Goal: Task Accomplishment & Management: Complete application form

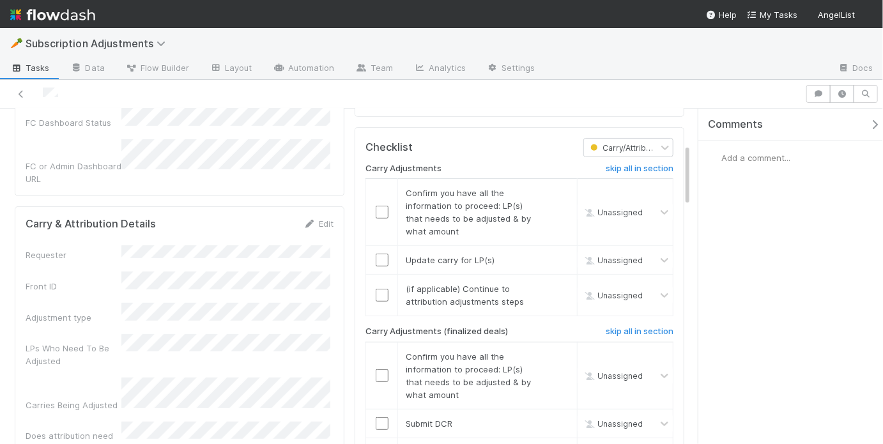
scroll to position [185, 0]
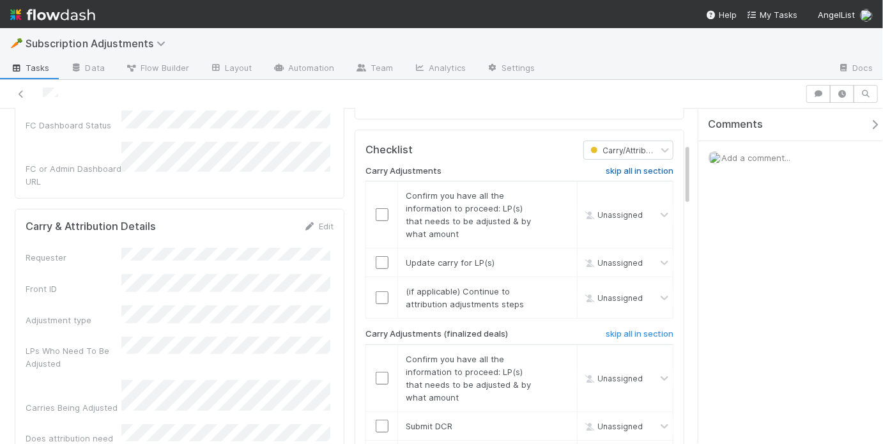
click at [634, 166] on h6 "skip all in section" at bounding box center [640, 171] width 68 height 10
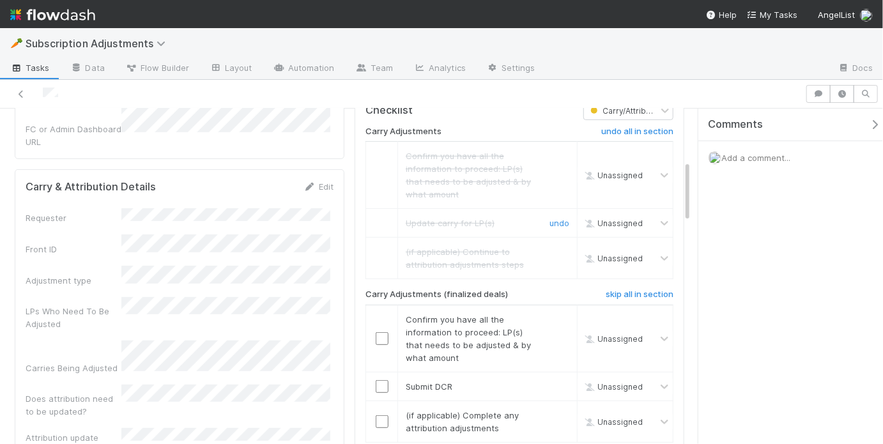
scroll to position [277, 0]
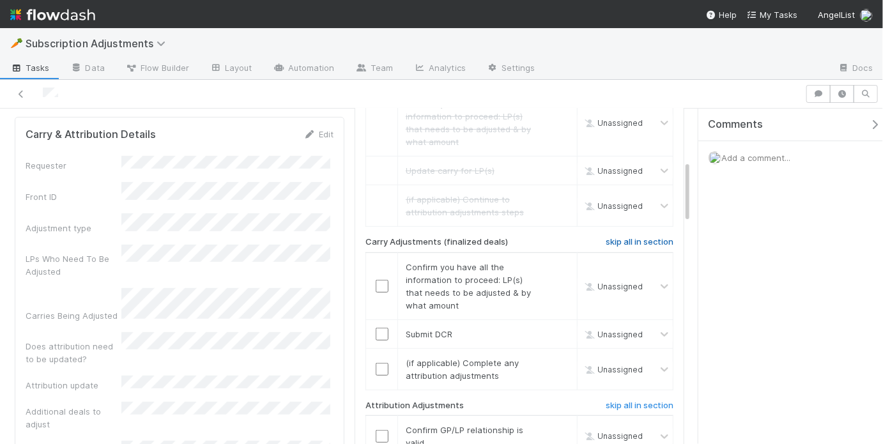
click at [655, 237] on h6 "skip all in section" at bounding box center [640, 242] width 68 height 10
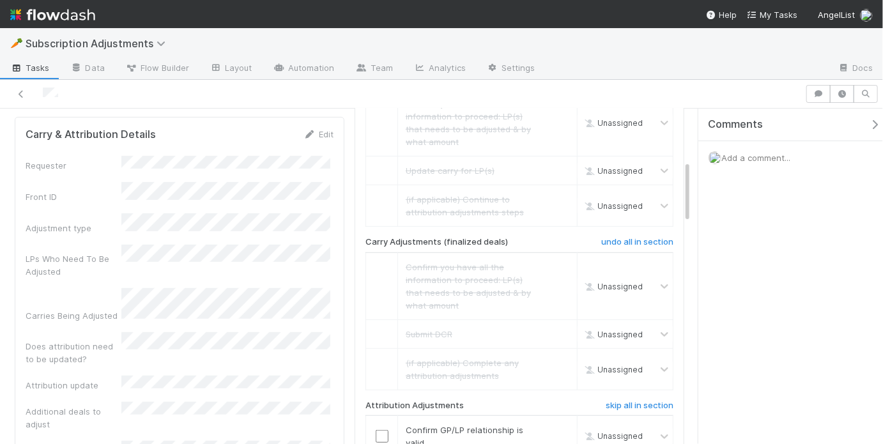
scroll to position [468, 0]
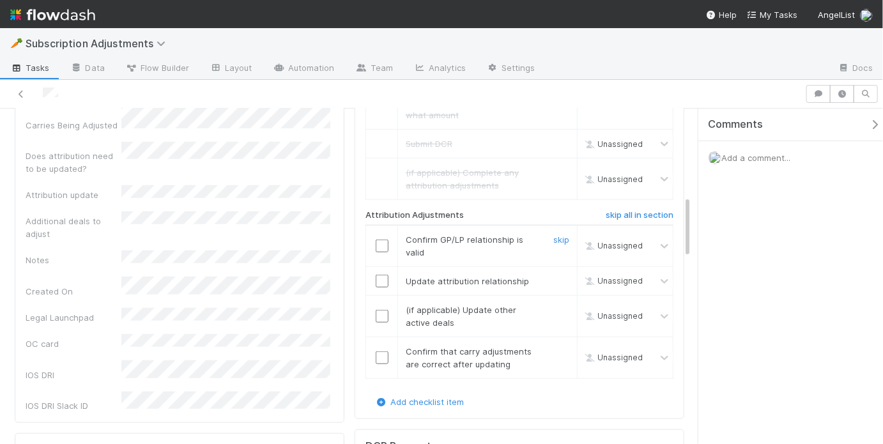
click at [376, 240] on input "checkbox" at bounding box center [382, 246] width 13 height 13
click at [378, 275] on input "checkbox" at bounding box center [382, 281] width 13 height 13
click at [553, 305] on link "skip" at bounding box center [561, 310] width 16 height 10
click at [376, 351] on input "checkbox" at bounding box center [382, 357] width 13 height 13
click at [553, 305] on link "skip" at bounding box center [561, 310] width 16 height 10
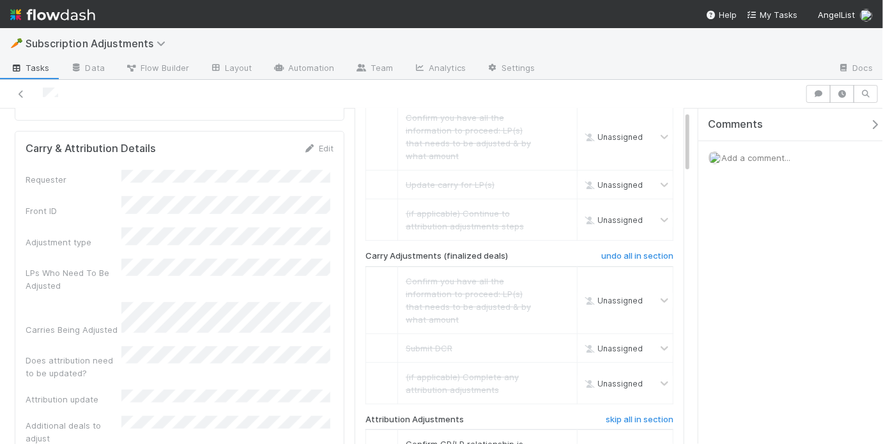
scroll to position [0, 0]
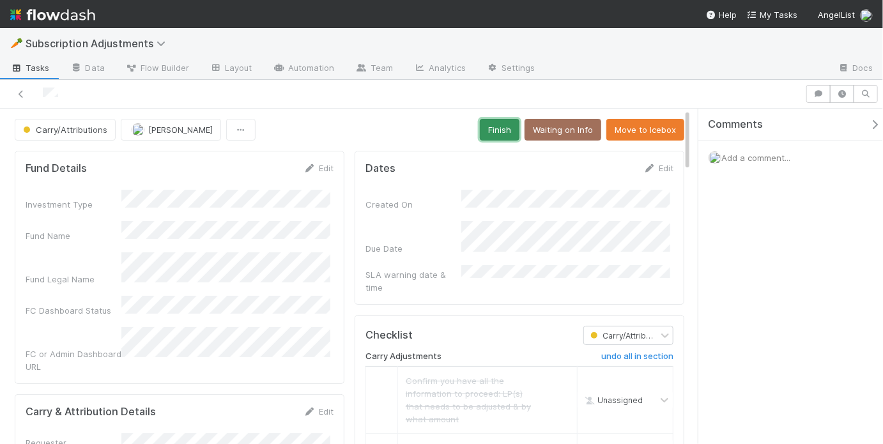
click at [500, 131] on button "Finish" at bounding box center [500, 130] width 40 height 22
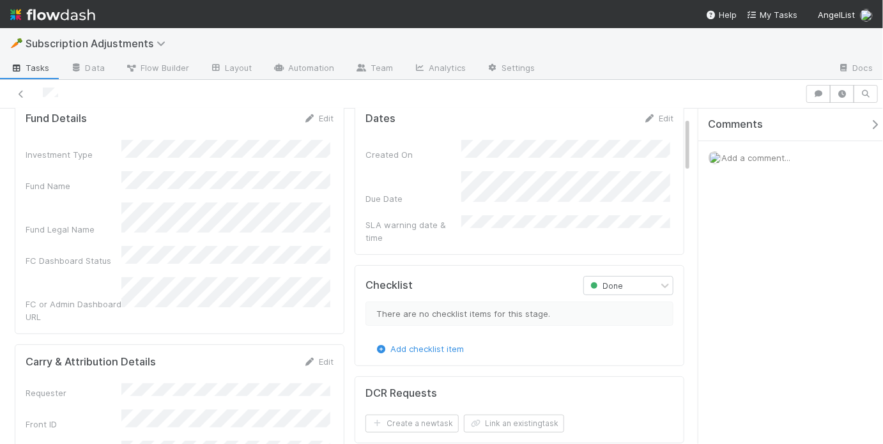
scroll to position [51, 0]
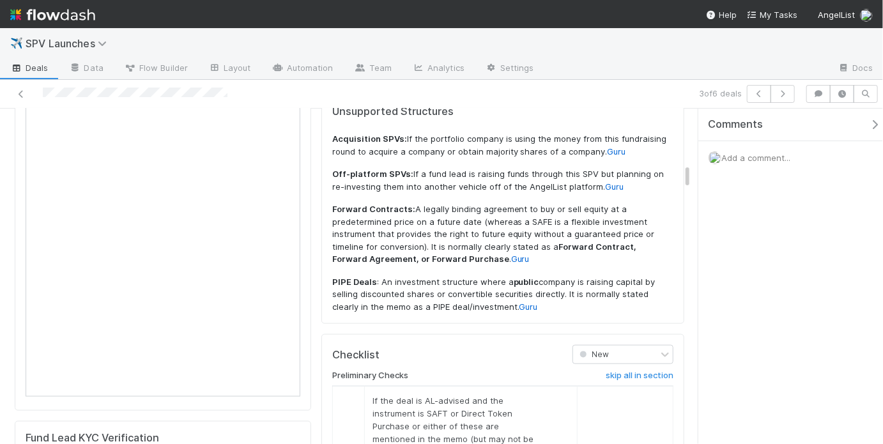
scroll to position [719, 0]
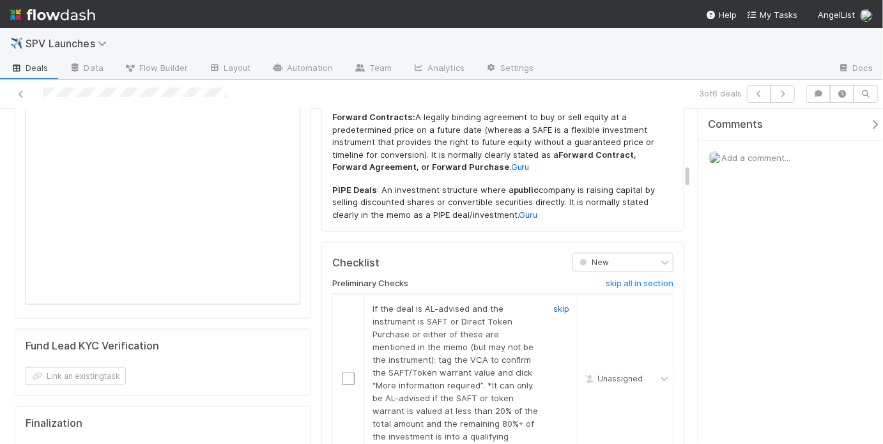
click at [553, 303] on link "skip" at bounding box center [561, 308] width 16 height 10
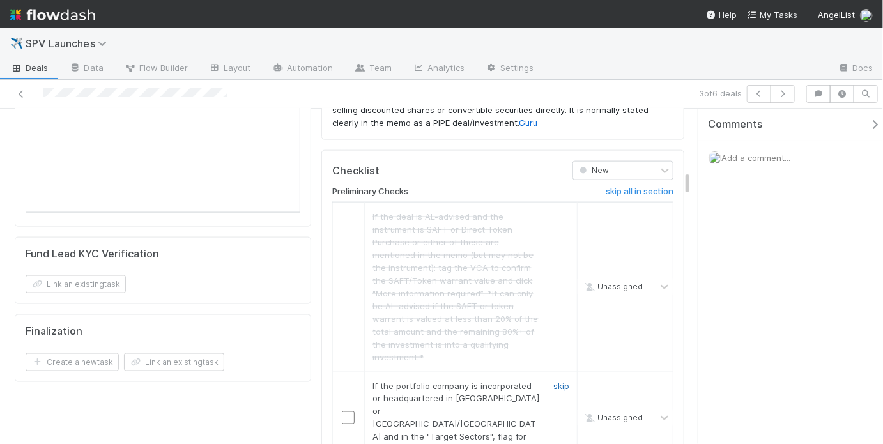
click at [554, 381] on link "skip" at bounding box center [561, 386] width 16 height 10
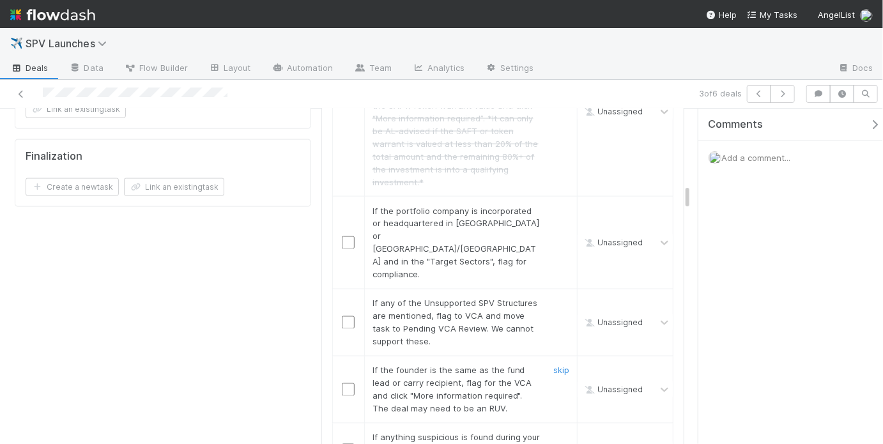
scroll to position [993, 0]
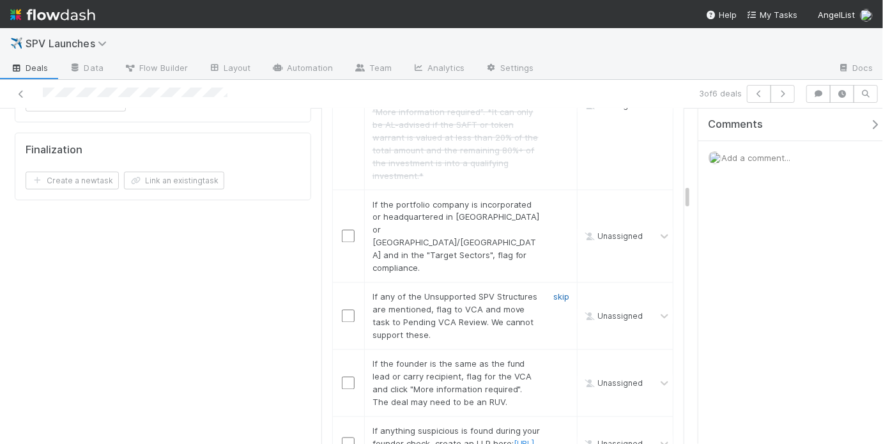
click at [555, 292] on link "skip" at bounding box center [561, 297] width 16 height 10
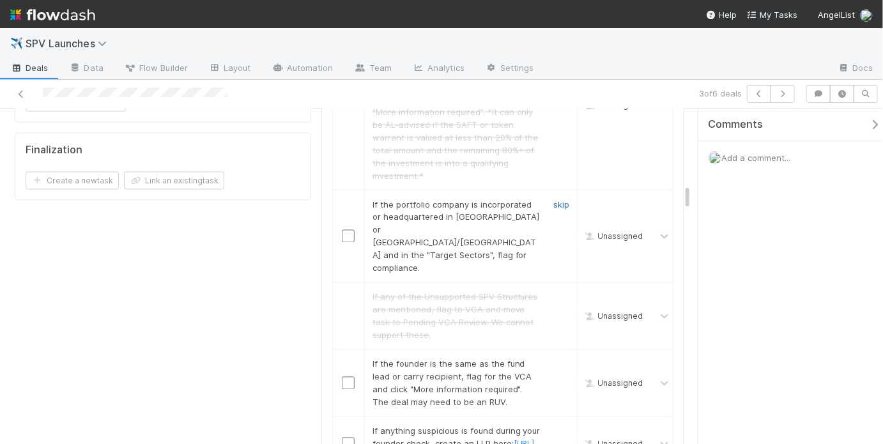
click at [553, 199] on link "skip" at bounding box center [561, 204] width 16 height 10
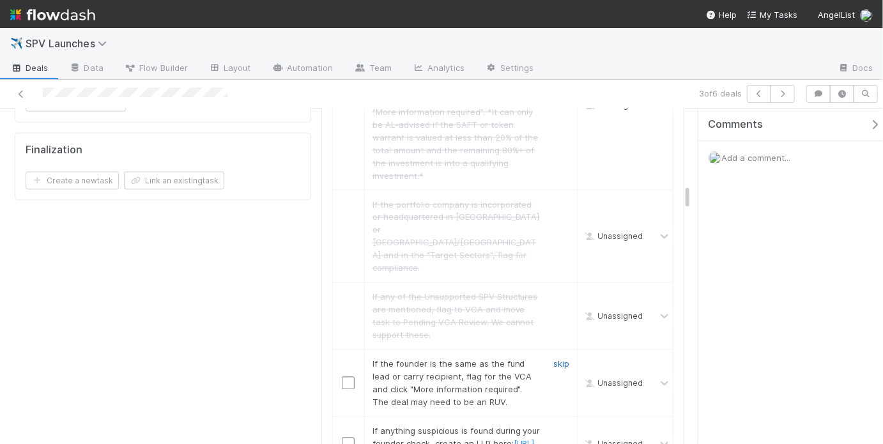
click at [553, 359] on link "skip" at bounding box center [561, 364] width 16 height 10
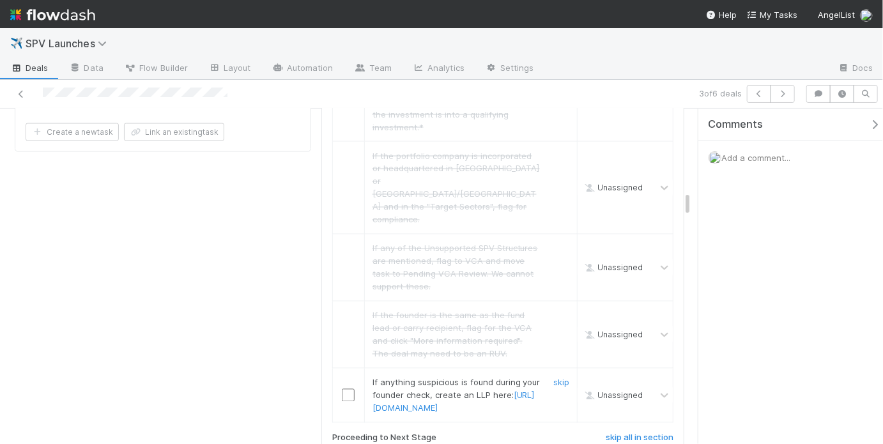
scroll to position [1078, 0]
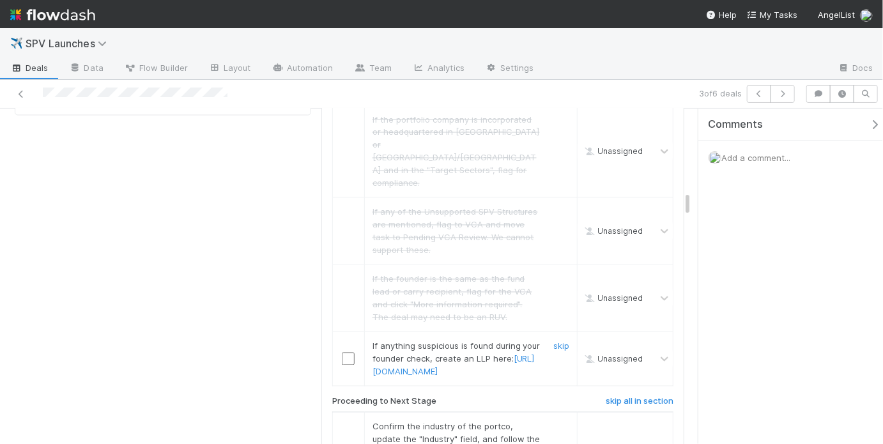
click at [562, 340] on div "skip" at bounding box center [560, 359] width 38 height 38
click at [561, 341] on link "skip" at bounding box center [561, 346] width 16 height 10
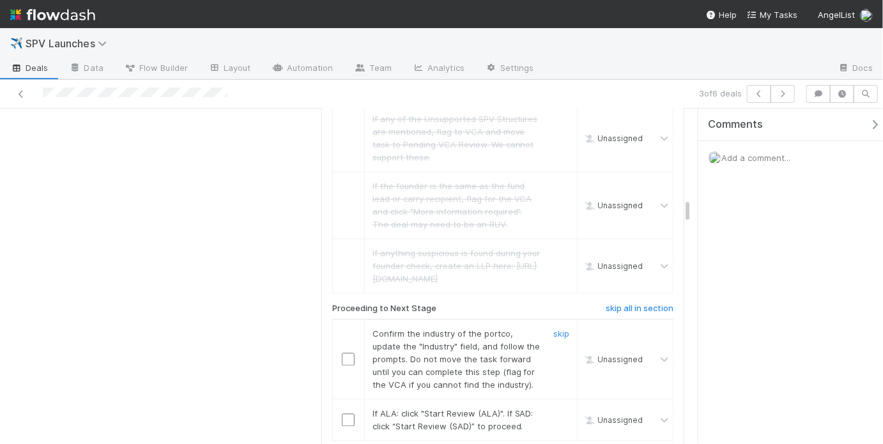
click at [342, 353] on input "checkbox" at bounding box center [348, 359] width 13 height 13
click at [345, 414] on input "checkbox" at bounding box center [348, 420] width 13 height 13
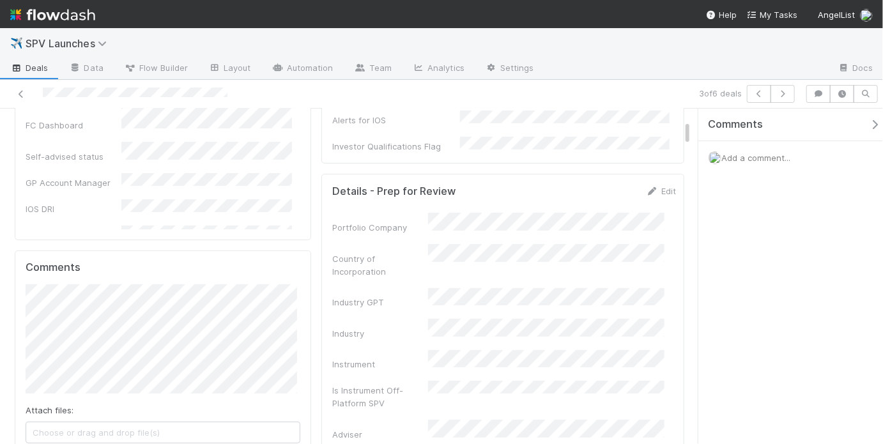
scroll to position [0, 0]
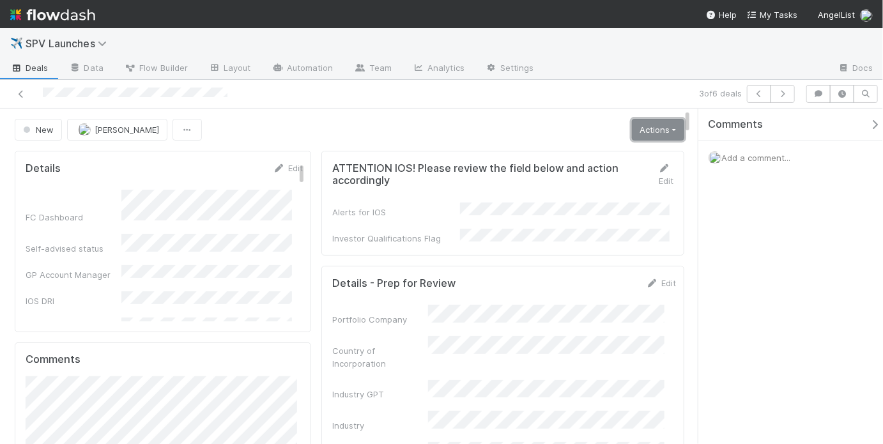
click at [646, 122] on link "Actions" at bounding box center [658, 130] width 52 height 22
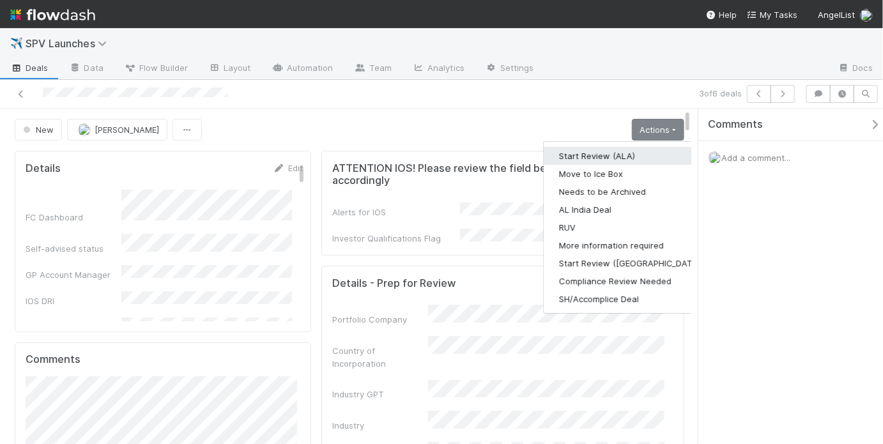
click at [598, 154] on button "Start Review (ALA)" at bounding box center [631, 156] width 174 height 18
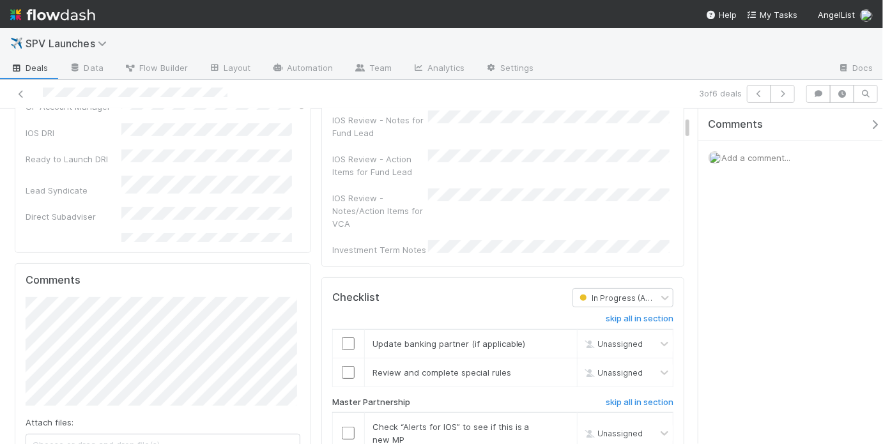
scroll to position [178, 0]
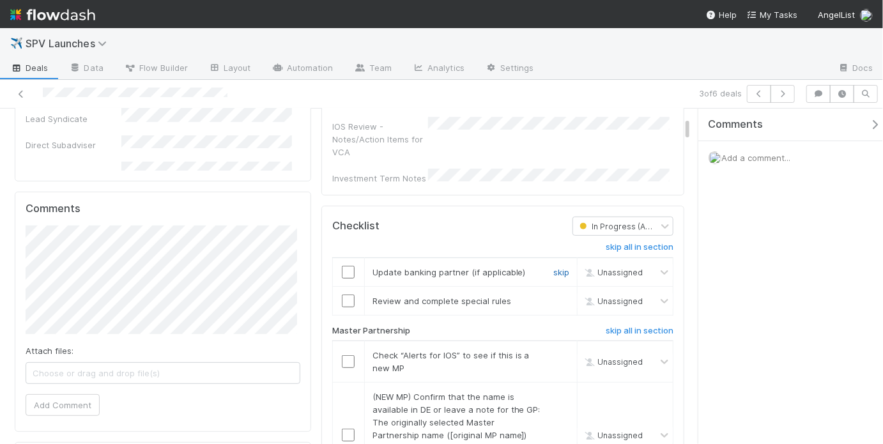
click at [558, 267] on link "skip" at bounding box center [561, 272] width 16 height 10
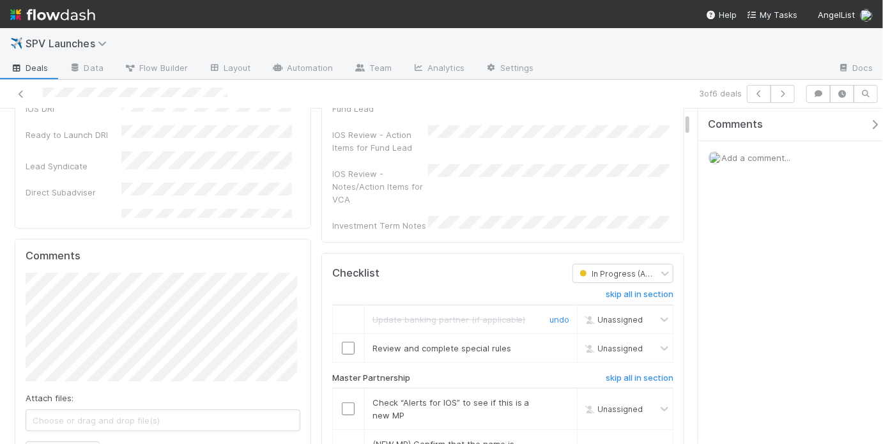
scroll to position [155, 0]
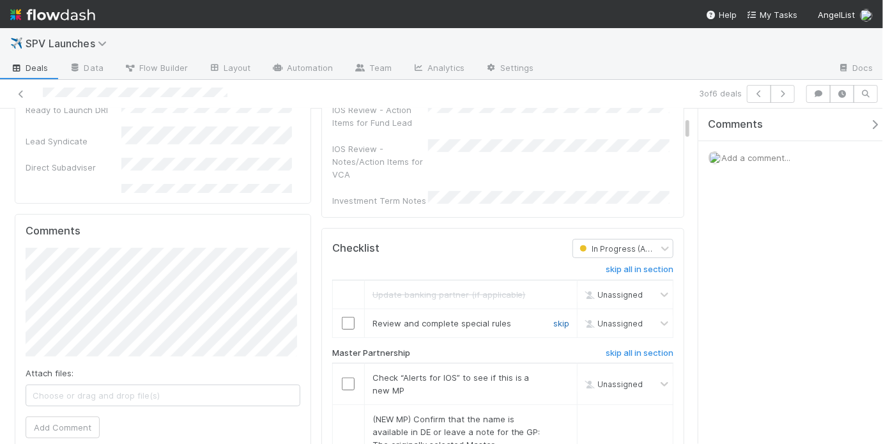
click at [558, 318] on link "skip" at bounding box center [561, 323] width 16 height 10
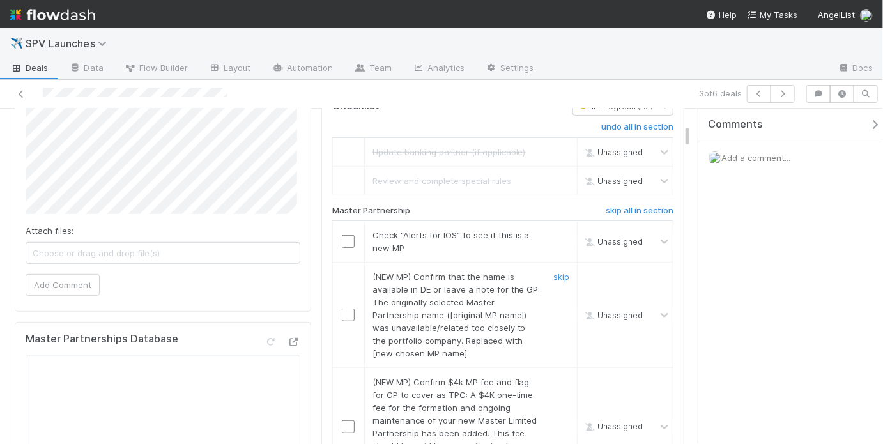
scroll to position [319, 0]
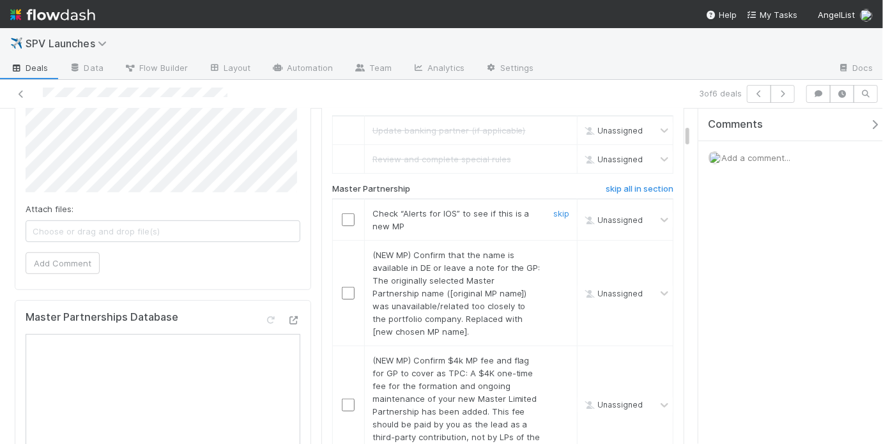
click at [346, 213] on input "checkbox" at bounding box center [348, 219] width 13 height 13
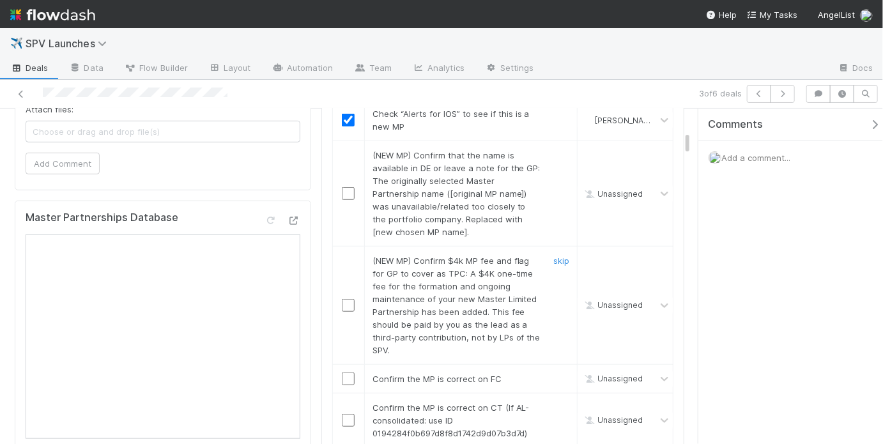
scroll to position [406, 0]
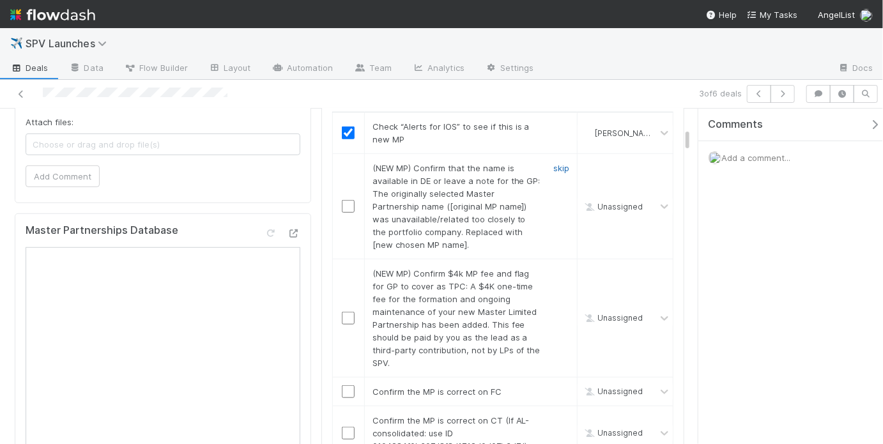
click at [553, 163] on link "skip" at bounding box center [561, 168] width 16 height 10
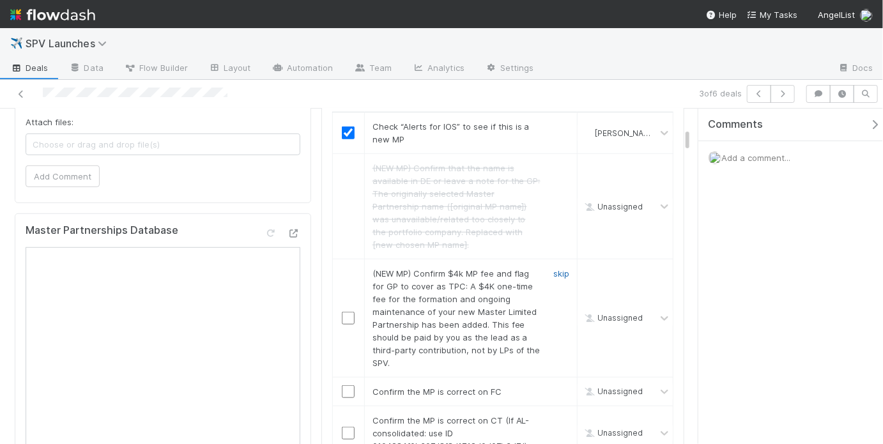
click at [553, 268] on link "skip" at bounding box center [561, 273] width 16 height 10
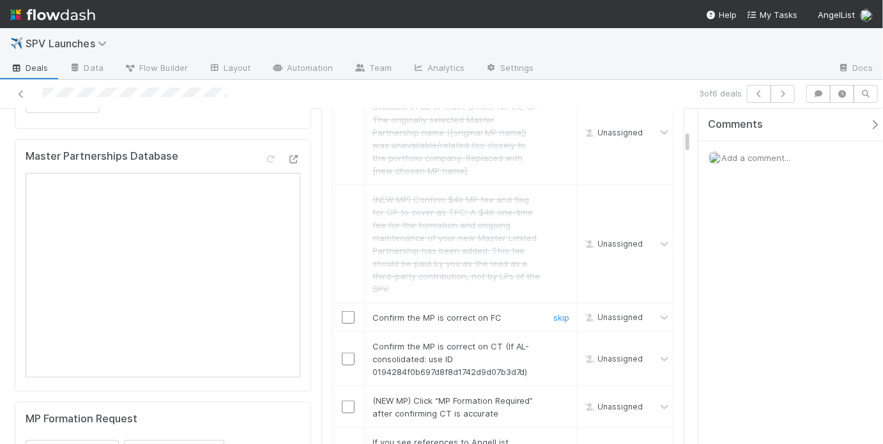
scroll to position [487, 0]
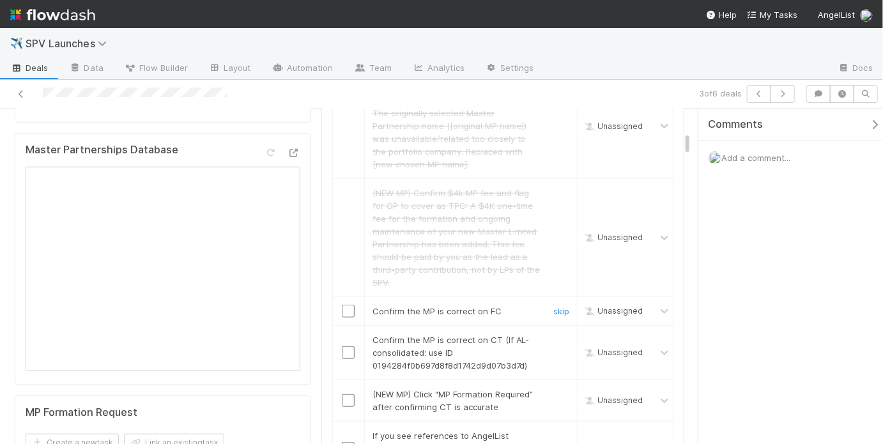
click at [351, 305] on input "checkbox" at bounding box center [348, 311] width 13 height 13
click at [346, 346] on input "checkbox" at bounding box center [348, 352] width 13 height 13
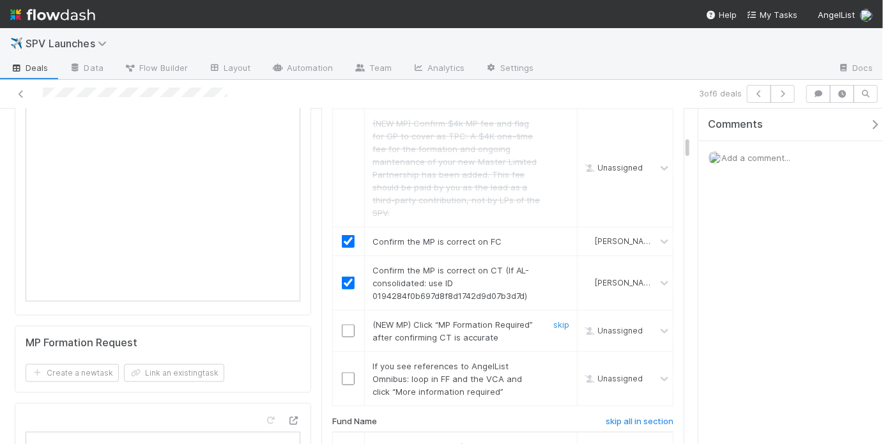
scroll to position [563, 0]
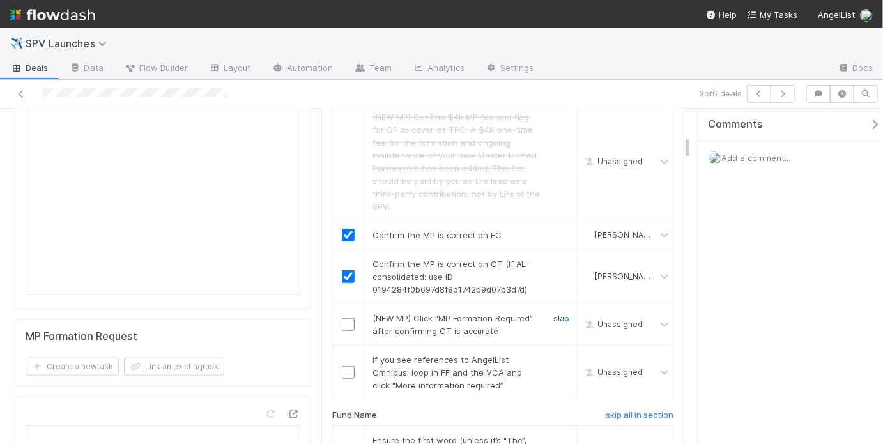
click at [553, 313] on link "skip" at bounding box center [561, 318] width 16 height 10
click at [555, 355] on link "skip" at bounding box center [561, 360] width 16 height 10
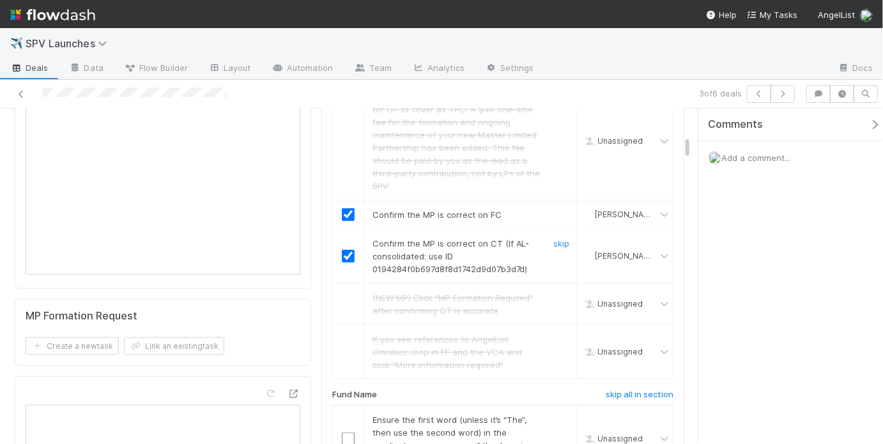
scroll to position [735, 0]
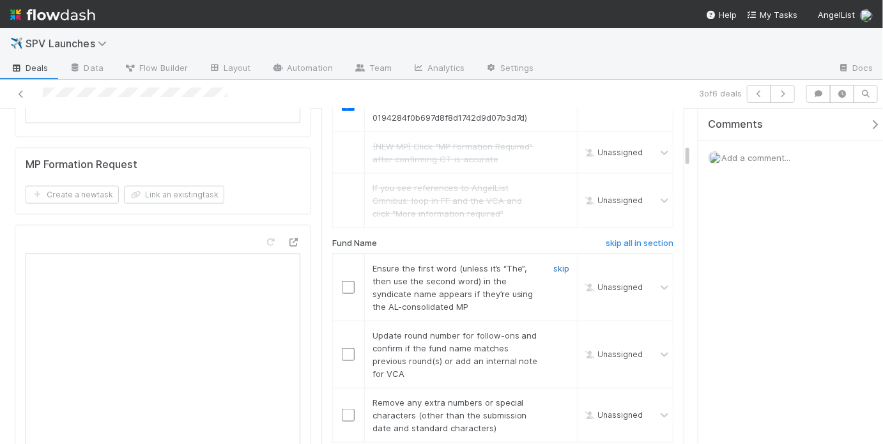
click at [553, 263] on link "skip" at bounding box center [561, 268] width 16 height 10
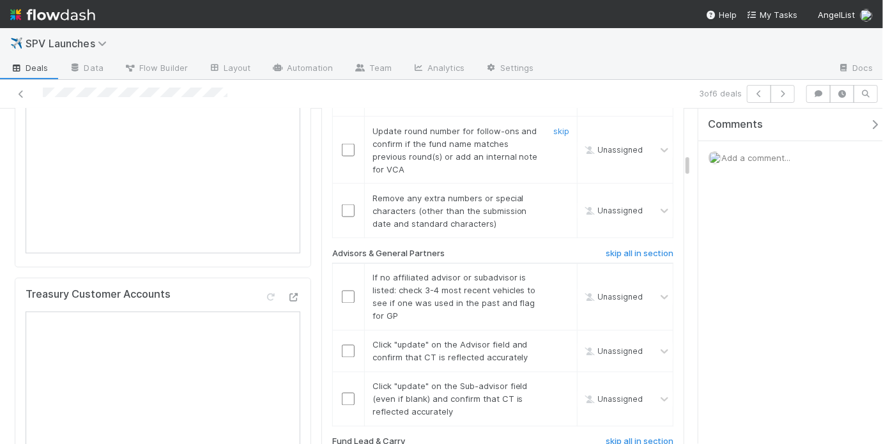
scroll to position [930, 0]
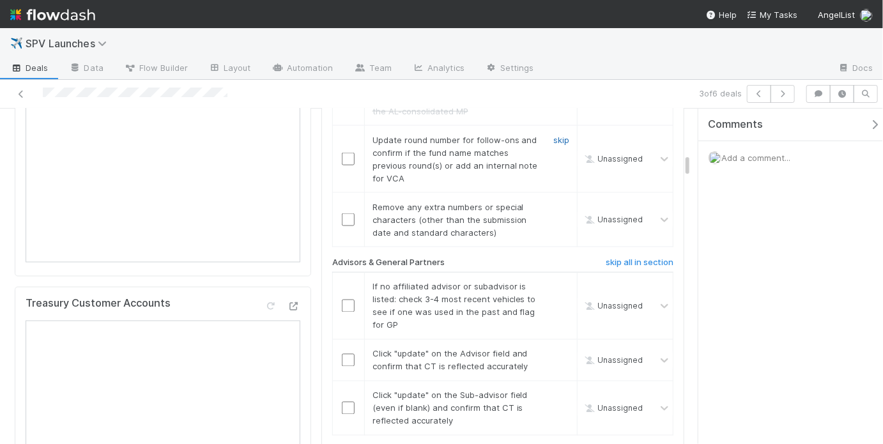
click at [561, 135] on link "skip" at bounding box center [561, 140] width 16 height 10
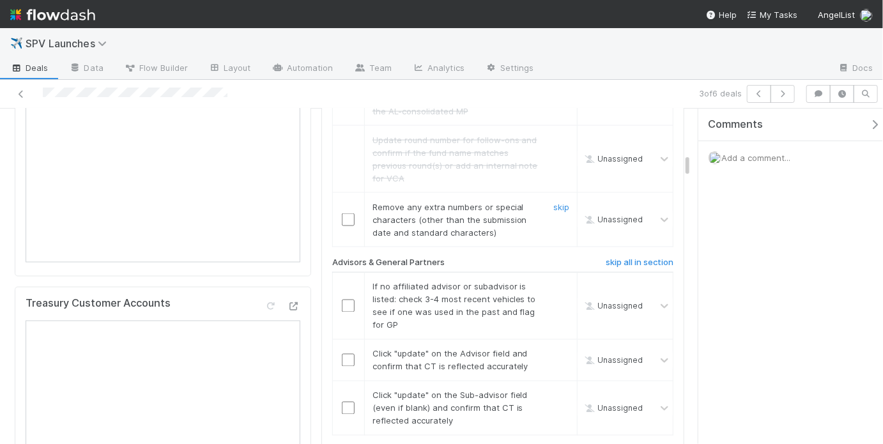
click at [562, 201] on div "skip" at bounding box center [560, 220] width 38 height 38
click at [559, 202] on link "skip" at bounding box center [561, 207] width 16 height 10
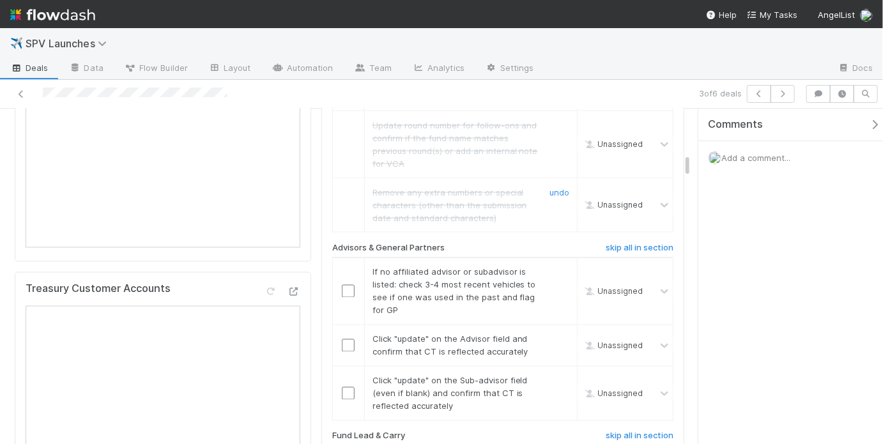
scroll to position [947, 0]
click at [336, 283] on div at bounding box center [348, 289] width 31 height 13
click at [342, 283] on input "checkbox" at bounding box center [348, 289] width 13 height 13
click at [342, 337] on input "checkbox" at bounding box center [348, 343] width 13 height 13
checkbox input "true"
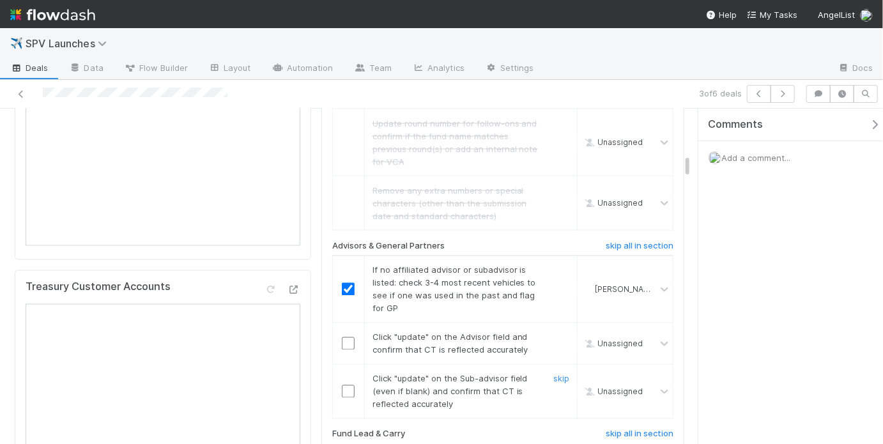
click at [346, 385] on input "checkbox" at bounding box center [348, 391] width 13 height 13
click at [346, 323] on td at bounding box center [348, 344] width 32 height 42
click at [346, 337] on input "checkbox" at bounding box center [348, 343] width 13 height 13
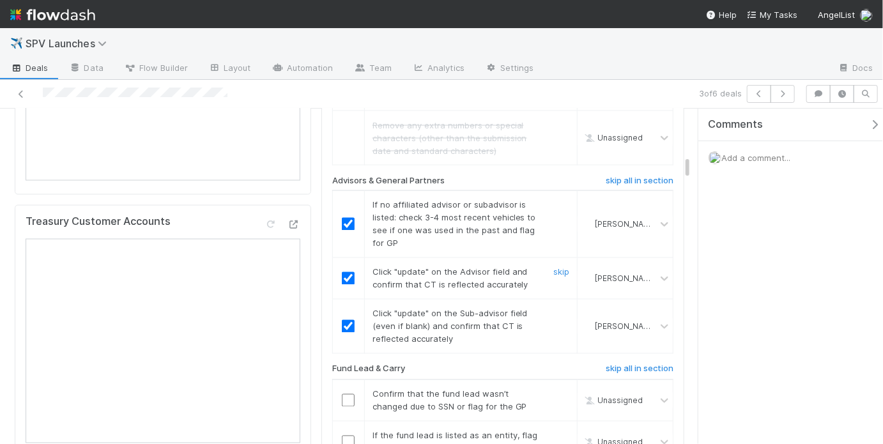
scroll to position [1146, 0]
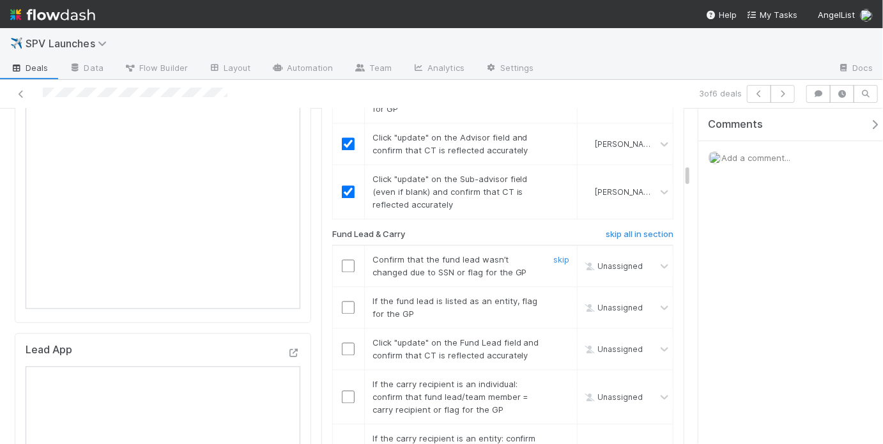
click at [349, 260] on input "checkbox" at bounding box center [348, 266] width 13 height 13
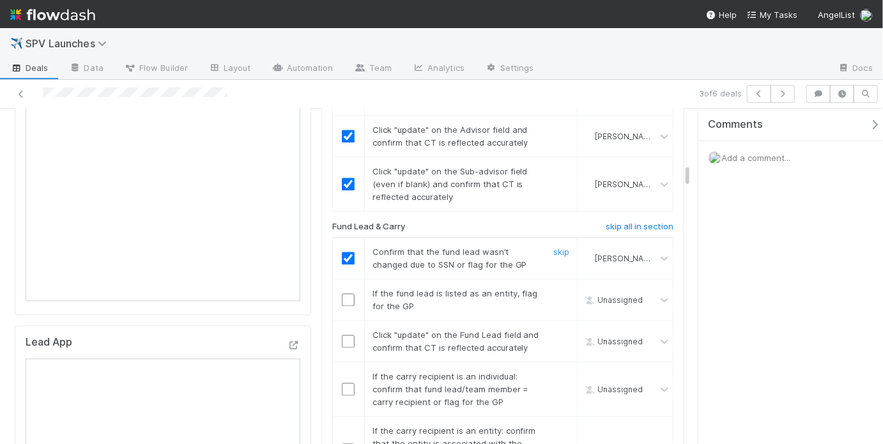
scroll to position [1166, 0]
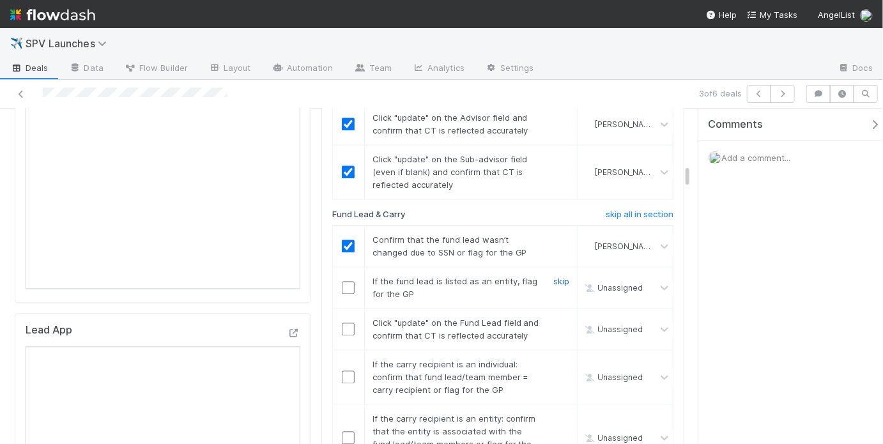
click at [553, 277] on link "skip" at bounding box center [561, 282] width 16 height 10
click at [349, 323] on input "checkbox" at bounding box center [348, 329] width 13 height 13
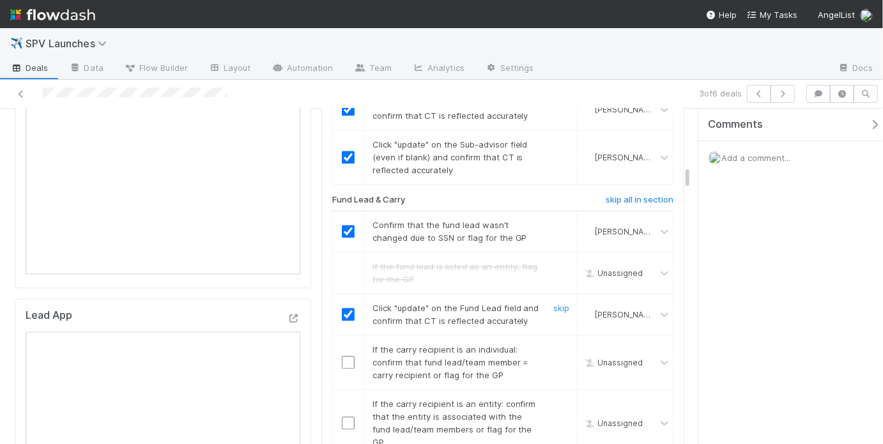
scroll to position [1185, 0]
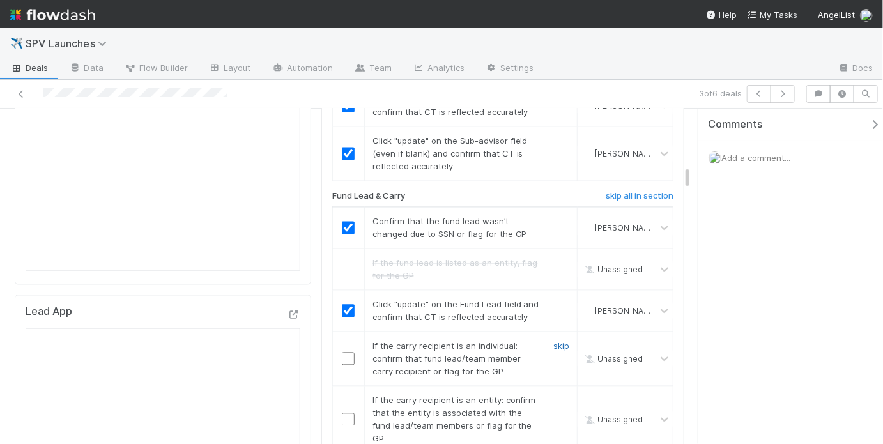
click at [553, 341] on link "skip" at bounding box center [561, 346] width 16 height 10
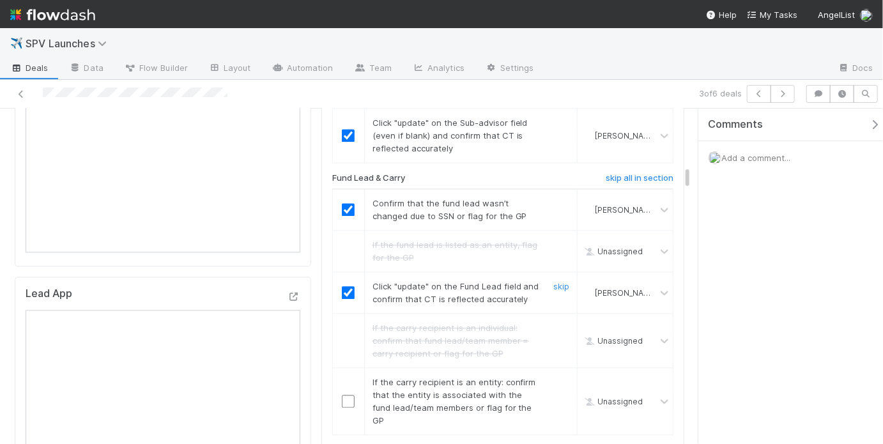
scroll to position [1277, 0]
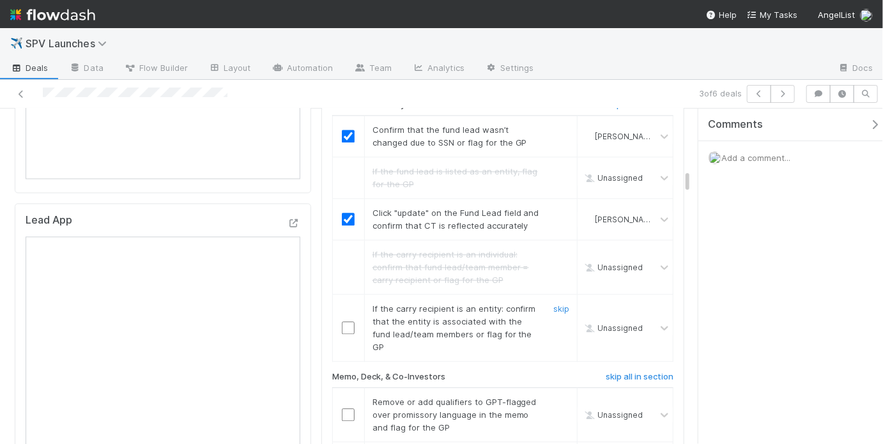
click at [342, 321] on input "checkbox" at bounding box center [348, 327] width 13 height 13
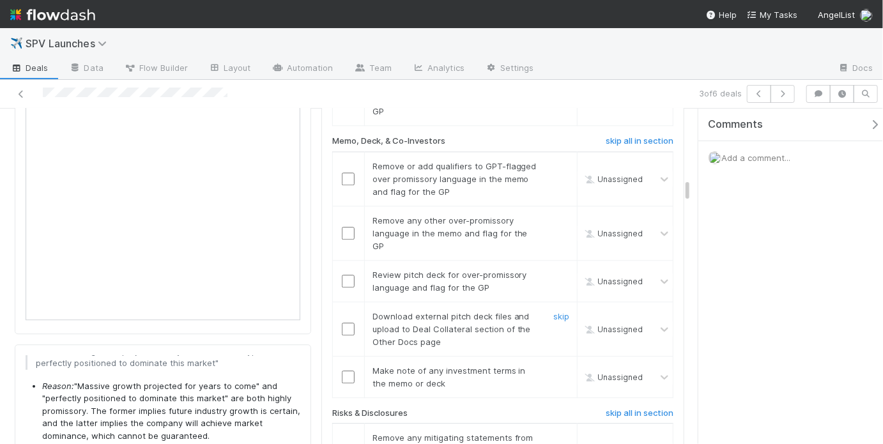
scroll to position [1460, 0]
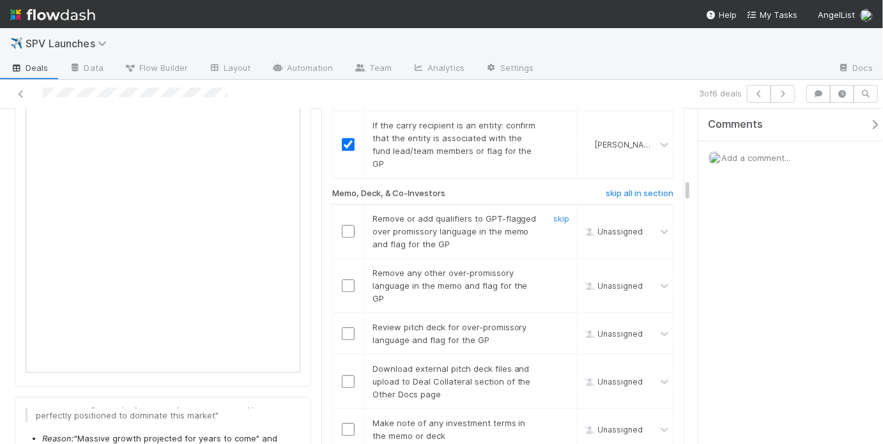
click at [344, 225] on input "checkbox" at bounding box center [348, 231] width 13 height 13
click at [349, 279] on input "checkbox" at bounding box center [348, 285] width 13 height 13
click at [346, 327] on input "checkbox" at bounding box center [348, 333] width 13 height 13
click at [347, 375] on input "checkbox" at bounding box center [348, 381] width 13 height 13
click at [346, 327] on input "checkbox" at bounding box center [348, 333] width 13 height 13
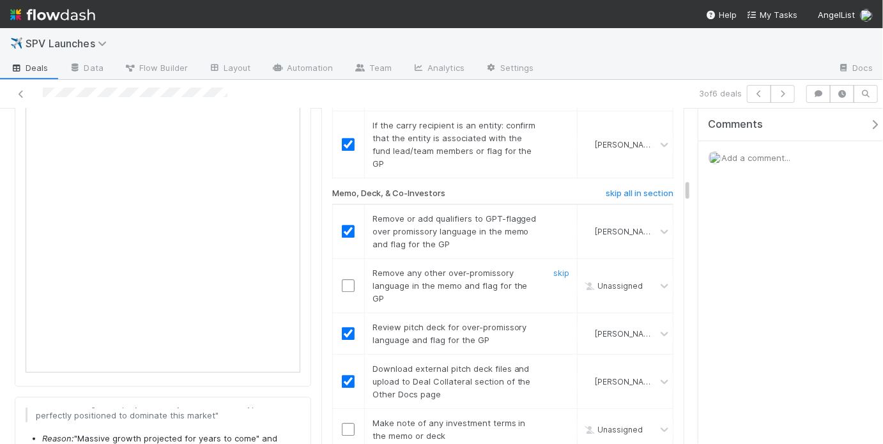
click at [345, 279] on input "checkbox" at bounding box center [348, 285] width 13 height 13
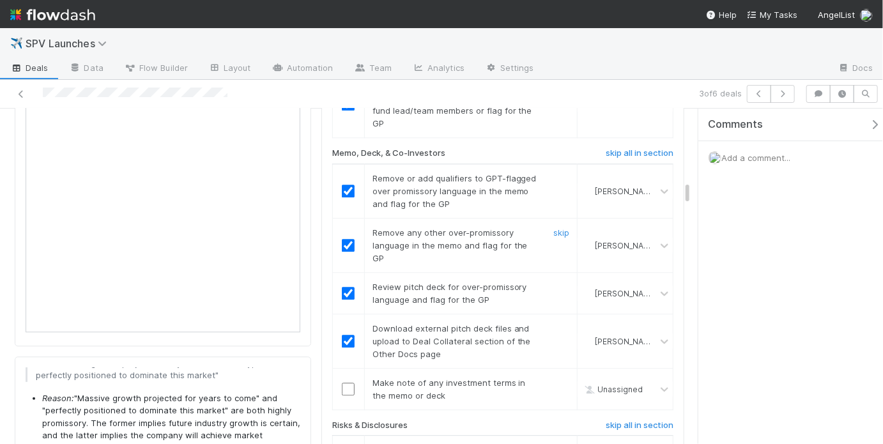
scroll to position [1510, 0]
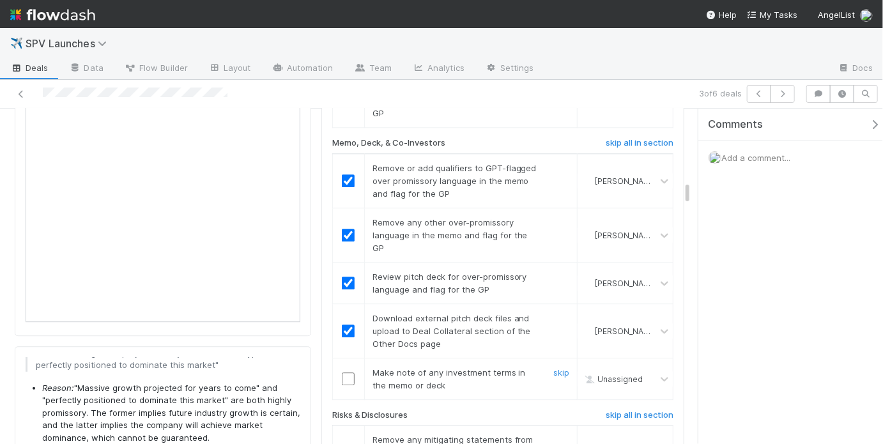
click at [348, 372] on input "checkbox" at bounding box center [348, 378] width 13 height 13
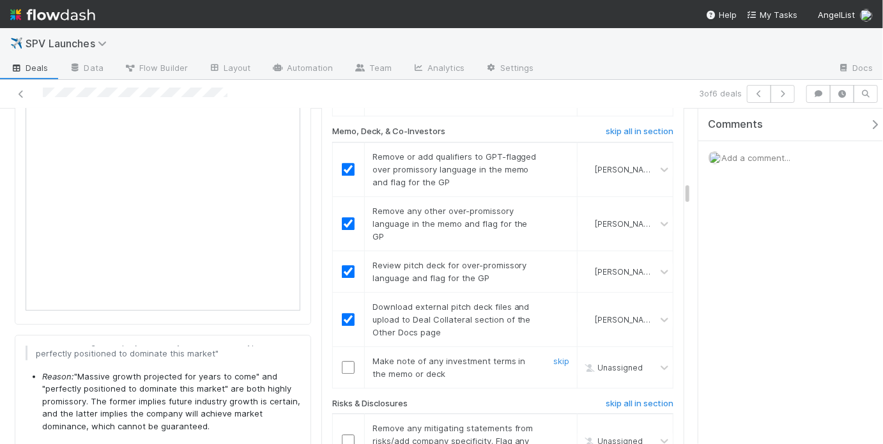
scroll to position [1673, 0]
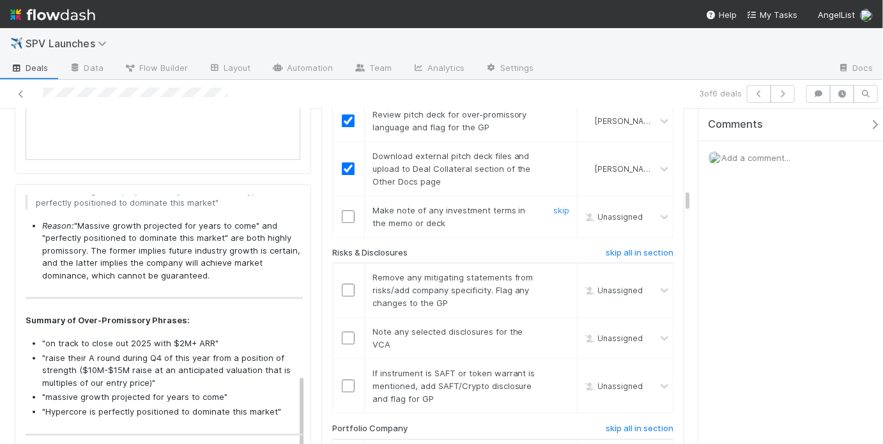
click at [348, 210] on input "checkbox" at bounding box center [348, 216] width 13 height 13
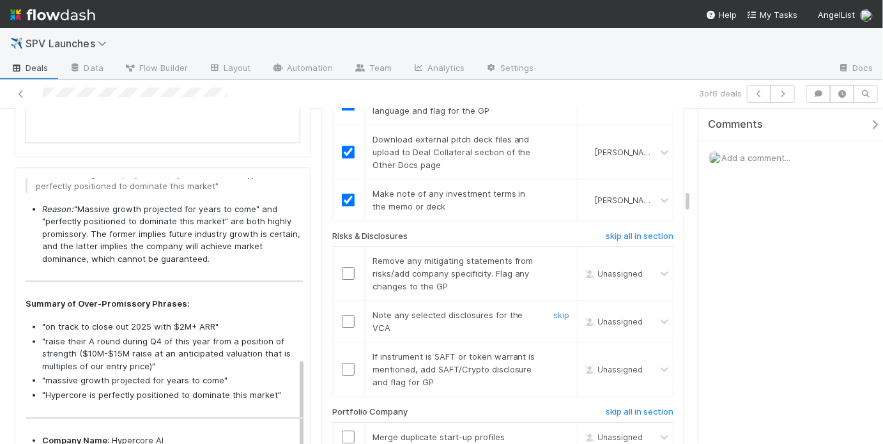
scroll to position [1691, 0]
click at [558, 254] on link "skip" at bounding box center [561, 259] width 16 height 10
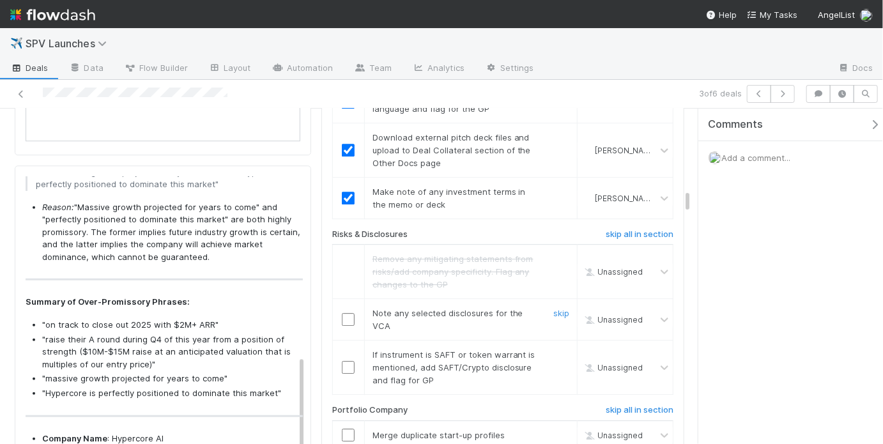
click at [346, 313] on input "checkbox" at bounding box center [348, 319] width 13 height 13
click at [553, 349] on link "skip" at bounding box center [561, 354] width 16 height 10
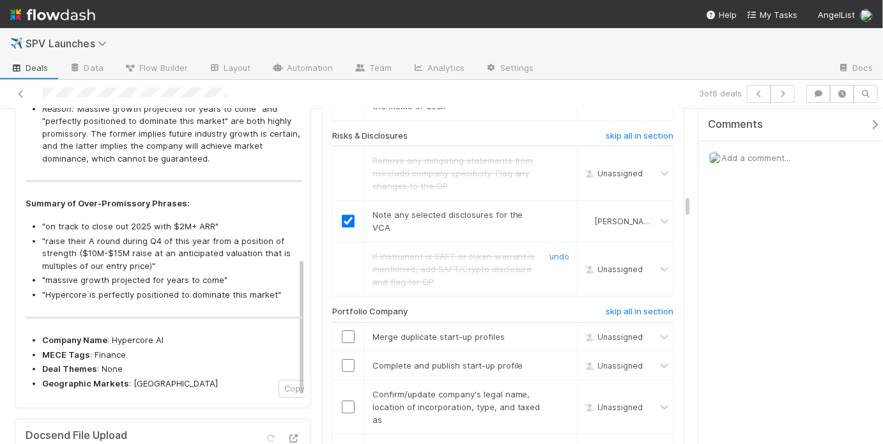
scroll to position [1802, 0]
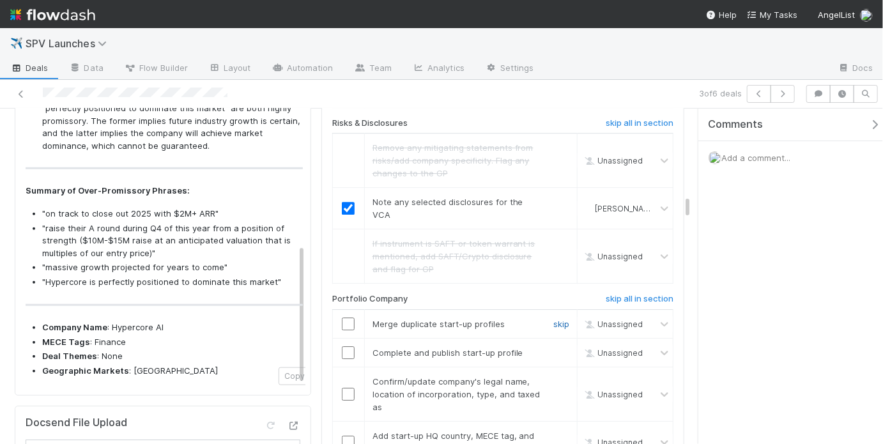
click at [553, 319] on link "skip" at bounding box center [561, 324] width 16 height 10
click at [342, 346] on input "checkbox" at bounding box center [348, 352] width 13 height 13
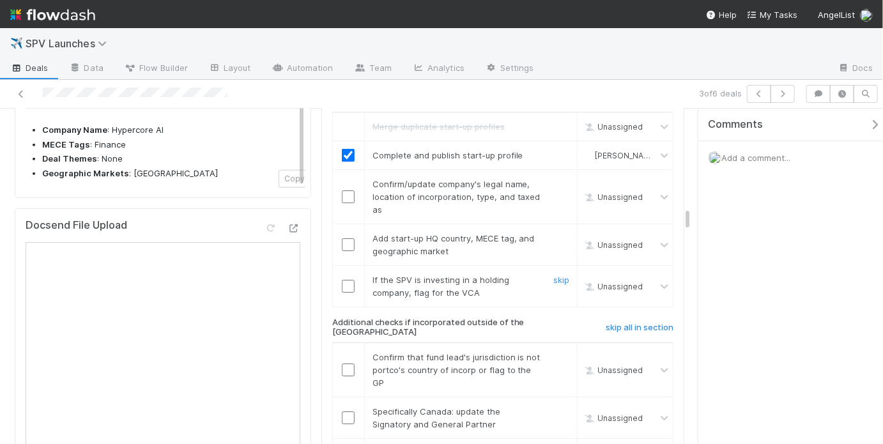
scroll to position [1993, 0]
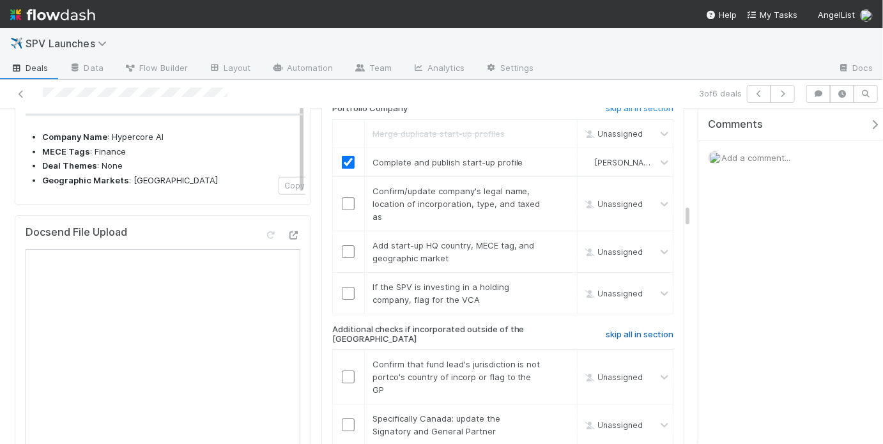
click at [636, 330] on h6 "skip all in section" at bounding box center [640, 335] width 68 height 10
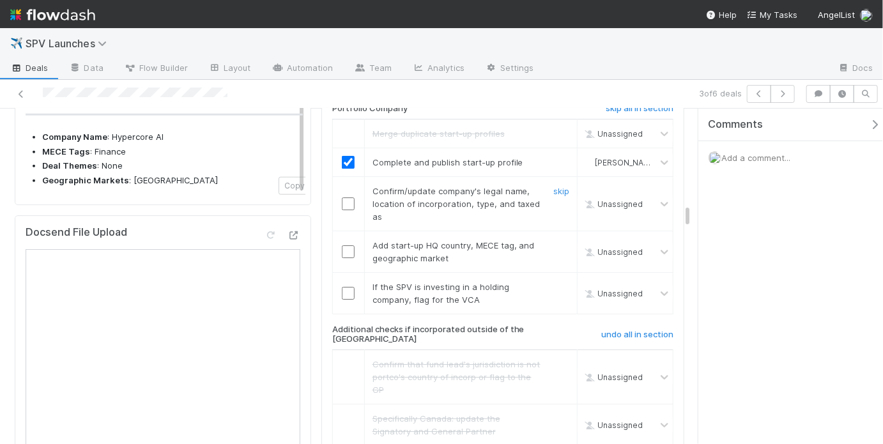
click at [347, 197] on input "checkbox" at bounding box center [348, 203] width 13 height 13
click at [344, 245] on input "checkbox" at bounding box center [348, 251] width 13 height 13
click at [557, 282] on link "skip" at bounding box center [561, 287] width 16 height 10
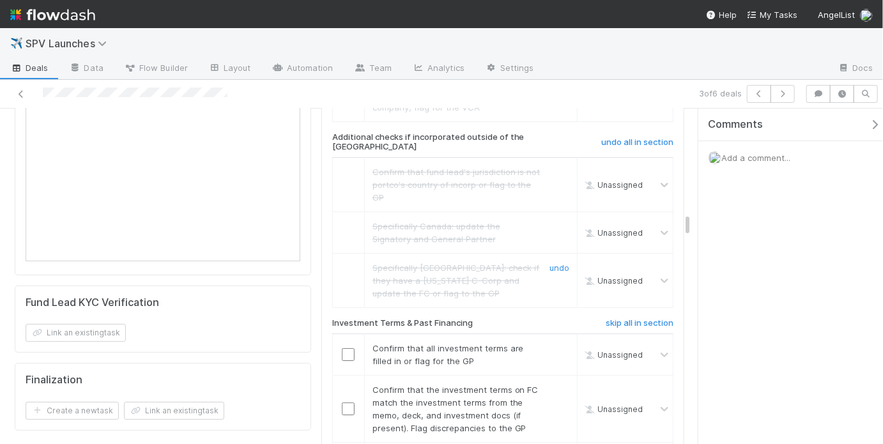
scroll to position [2284, 0]
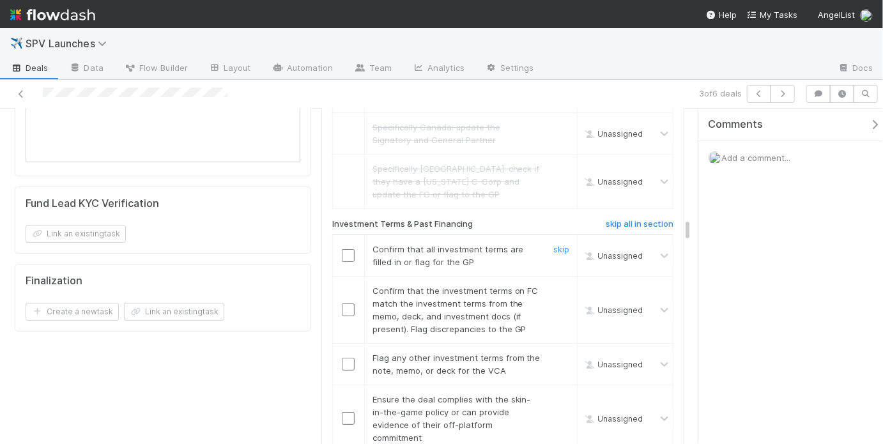
click at [346, 249] on input "checkbox" at bounding box center [348, 255] width 13 height 13
click at [351, 303] on div at bounding box center [348, 309] width 31 height 13
click at [346, 303] on input "checkbox" at bounding box center [348, 309] width 13 height 13
click at [344, 358] on input "checkbox" at bounding box center [348, 364] width 13 height 13
click at [558, 353] on link "skip" at bounding box center [561, 358] width 16 height 10
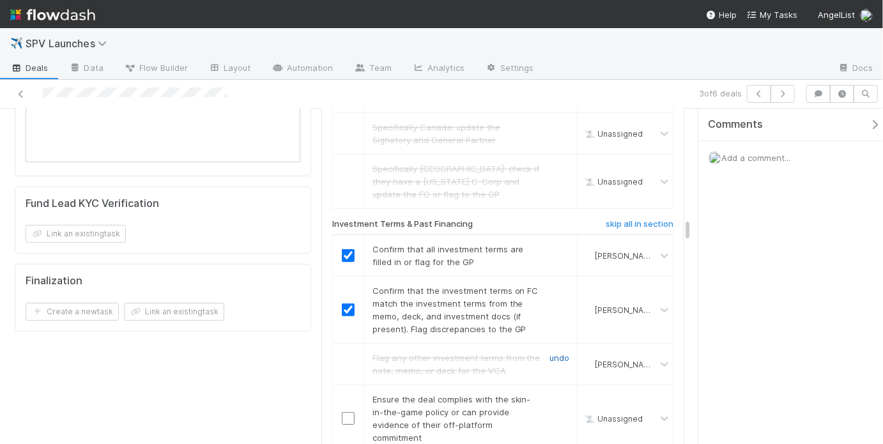
click at [561, 353] on link "undo" at bounding box center [559, 358] width 20 height 10
click at [351, 358] on div at bounding box center [348, 364] width 31 height 13
click at [347, 358] on input "checkbox" at bounding box center [348, 364] width 13 height 13
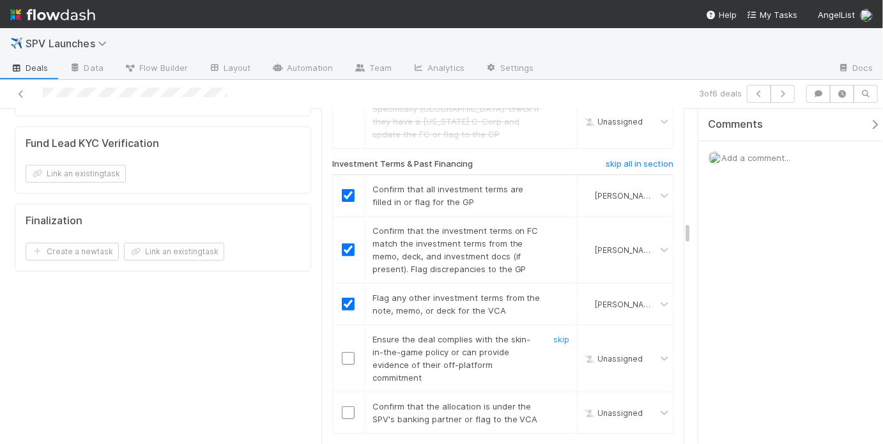
scroll to position [2351, 0]
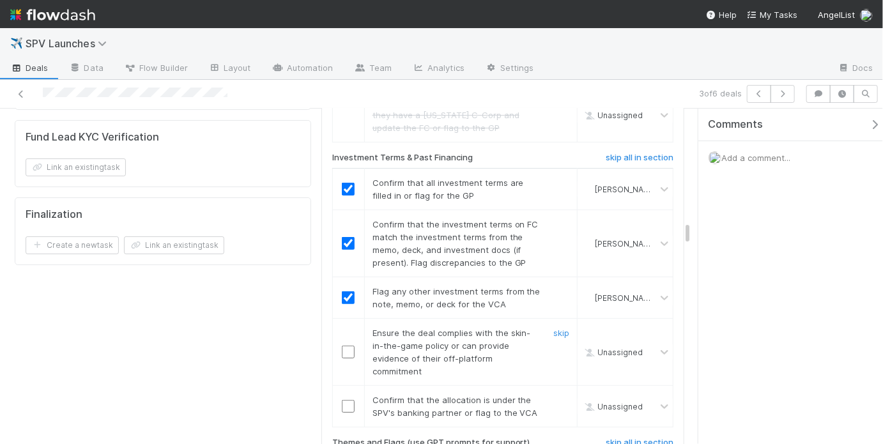
click at [344, 346] on input "checkbox" at bounding box center [348, 352] width 13 height 13
click at [343, 346] on input "checkbox" at bounding box center [348, 352] width 13 height 13
click at [348, 400] on input "checkbox" at bounding box center [348, 406] width 13 height 13
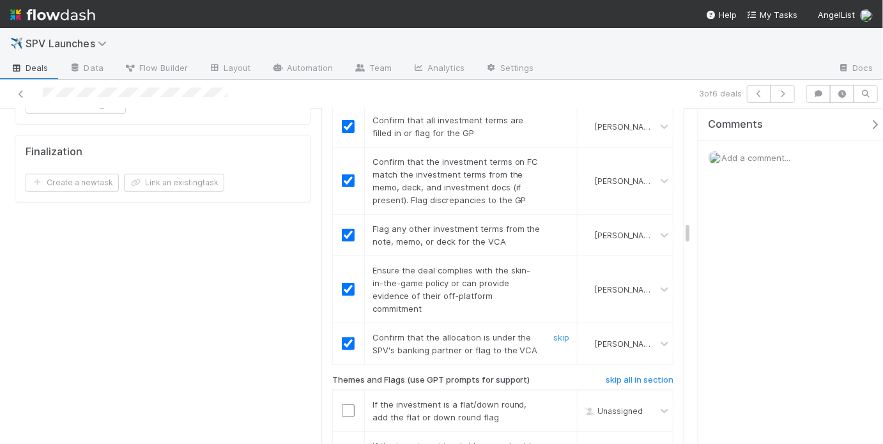
scroll to position [2544, 0]
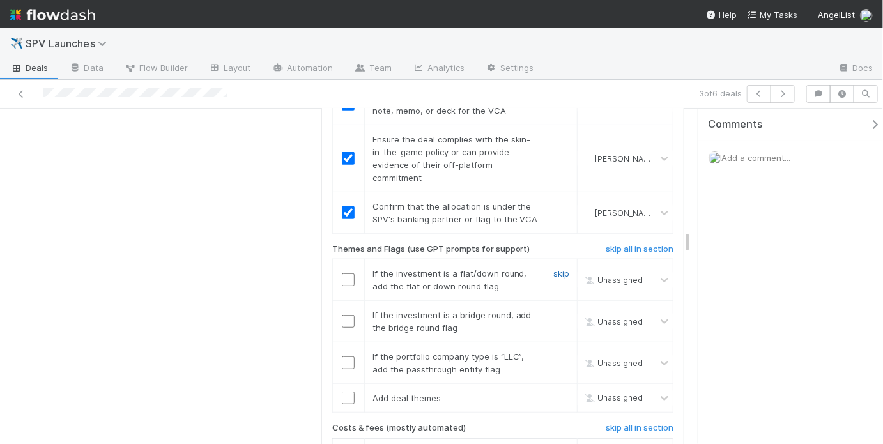
click at [553, 268] on link "skip" at bounding box center [561, 273] width 16 height 10
click at [342, 315] on input "checkbox" at bounding box center [348, 321] width 13 height 13
click at [559, 351] on link "skip" at bounding box center [561, 356] width 16 height 10
click at [558, 393] on link "skip" at bounding box center [561, 398] width 16 height 10
click at [552, 350] on div "skip" at bounding box center [560, 363] width 38 height 26
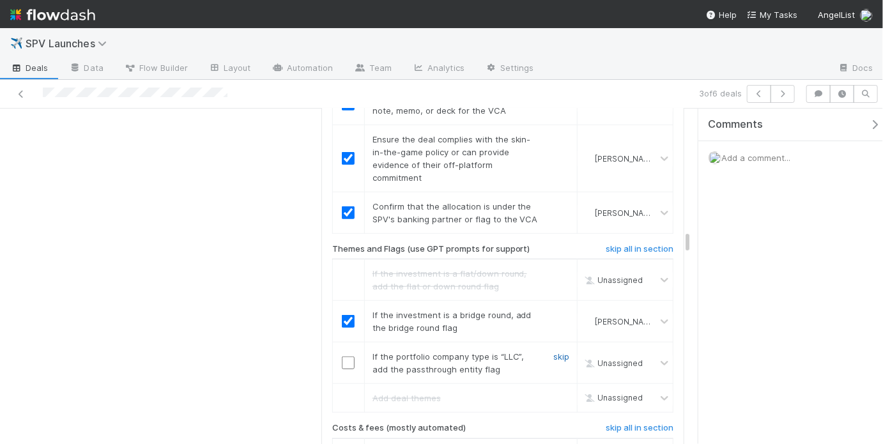
click at [553, 351] on link "skip" at bounding box center [561, 356] width 16 height 10
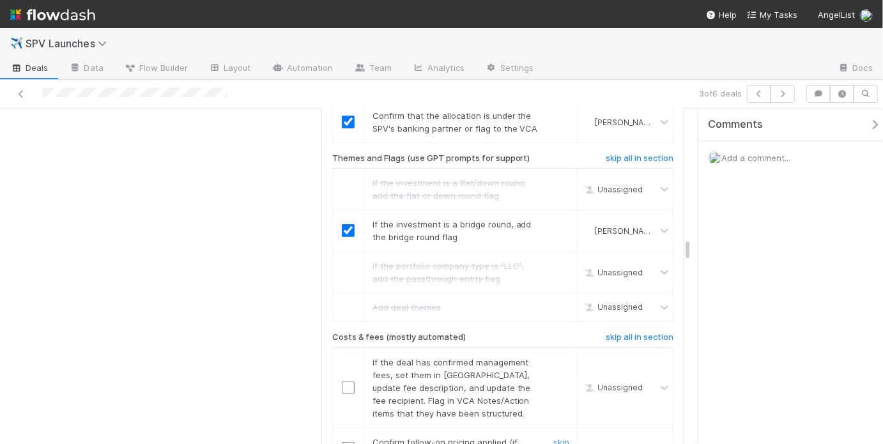
scroll to position [2708, 0]
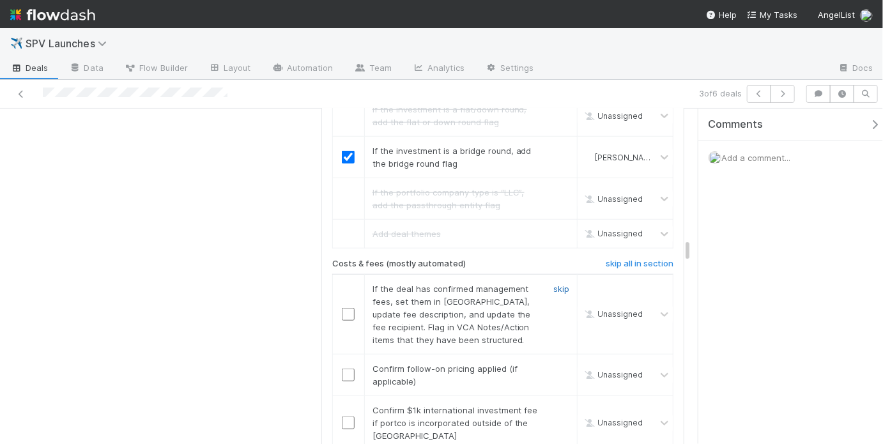
click at [560, 284] on link "skip" at bounding box center [561, 289] width 16 height 10
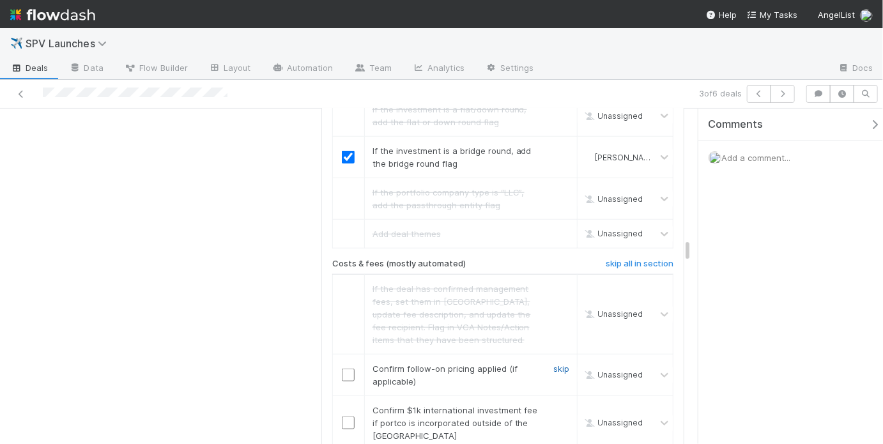
click at [556, 364] on link "skip" at bounding box center [561, 369] width 16 height 10
click at [553, 405] on link "skip" at bounding box center [561, 410] width 16 height 10
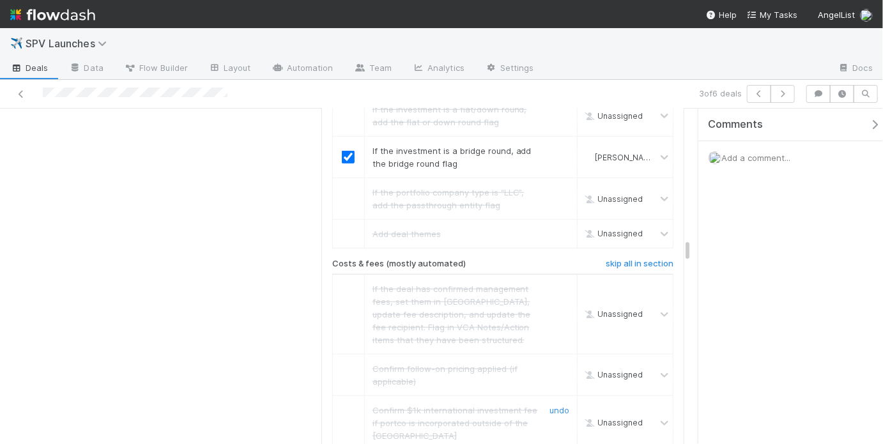
scroll to position [2795, 0]
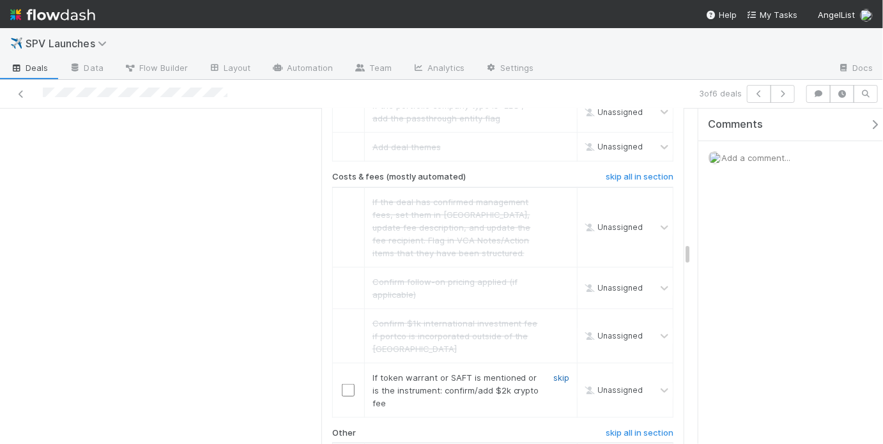
click at [556, 372] on link "skip" at bounding box center [561, 377] width 16 height 10
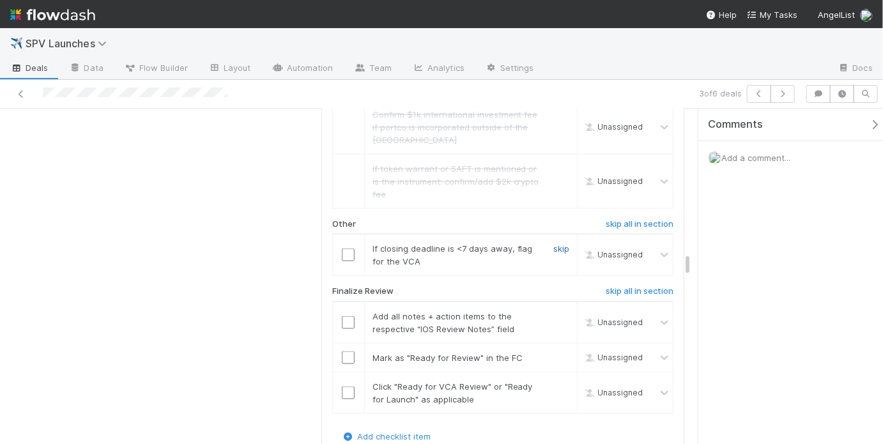
click at [556, 243] on link "skip" at bounding box center [561, 248] width 16 height 10
click at [348, 316] on input "checkbox" at bounding box center [348, 322] width 13 height 13
click at [342, 351] on input "checkbox" at bounding box center [348, 357] width 13 height 13
click at [349, 372] on td at bounding box center [348, 393] width 32 height 42
click at [348, 387] on input "checkbox" at bounding box center [348, 393] width 13 height 13
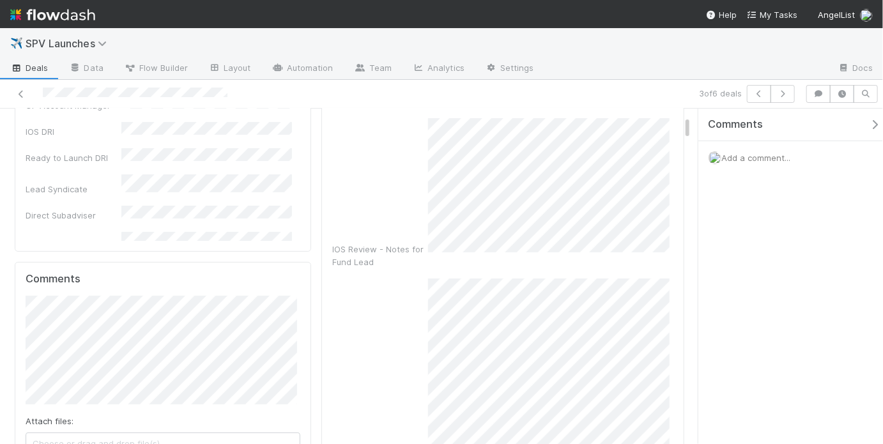
scroll to position [160, 0]
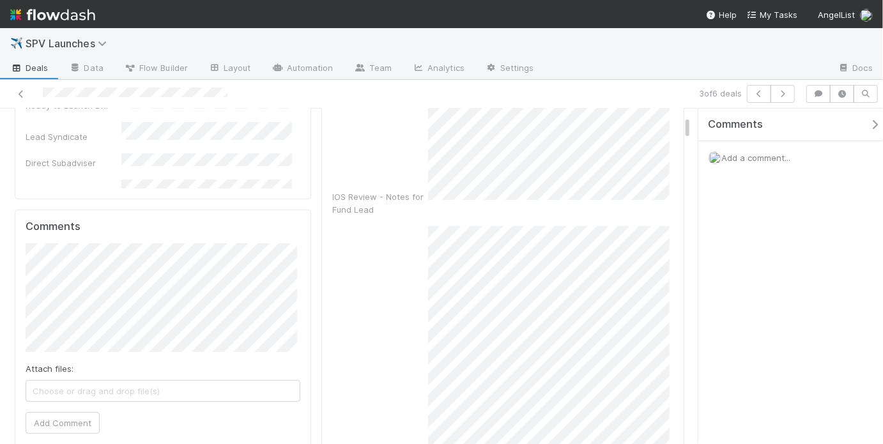
click at [422, 419] on div "IOS Review - Action Items for Fund Lead" at bounding box center [502, 352] width 341 height 253
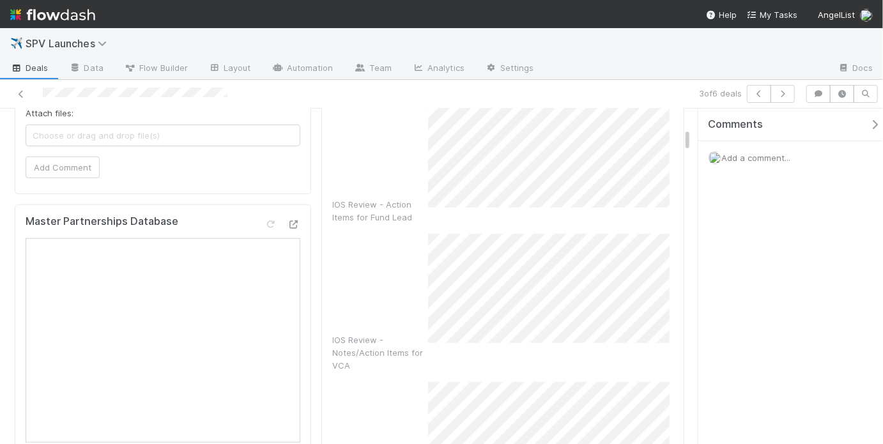
scroll to position [434, 0]
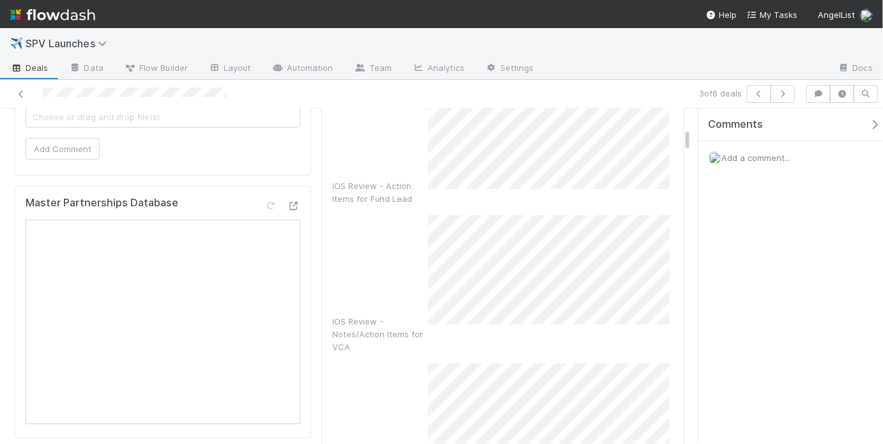
click at [424, 252] on div "IOS Review - Notes/Action Items for VCA" at bounding box center [502, 284] width 341 height 138
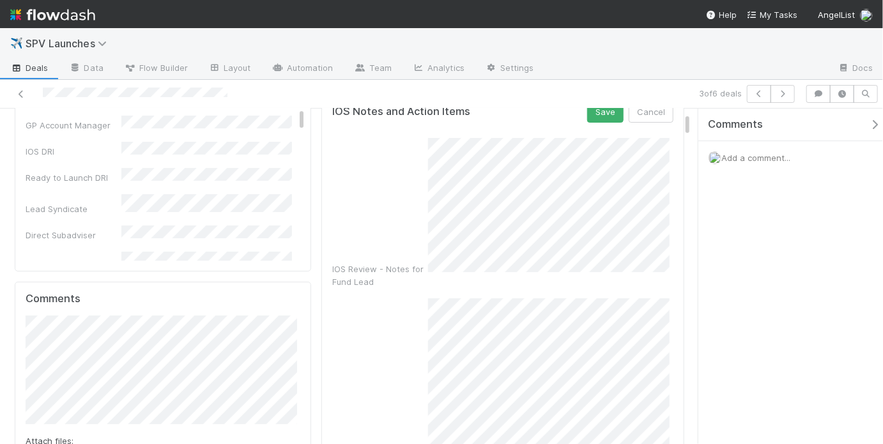
scroll to position [55, 0]
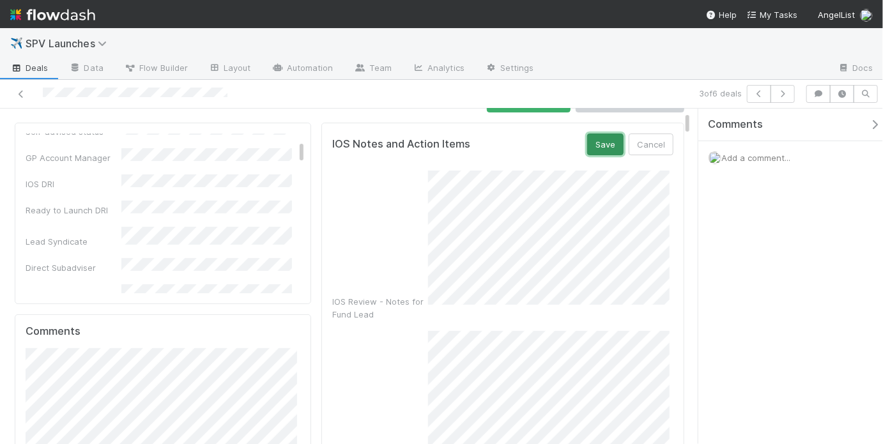
click at [602, 137] on button "Save" at bounding box center [605, 145] width 36 height 22
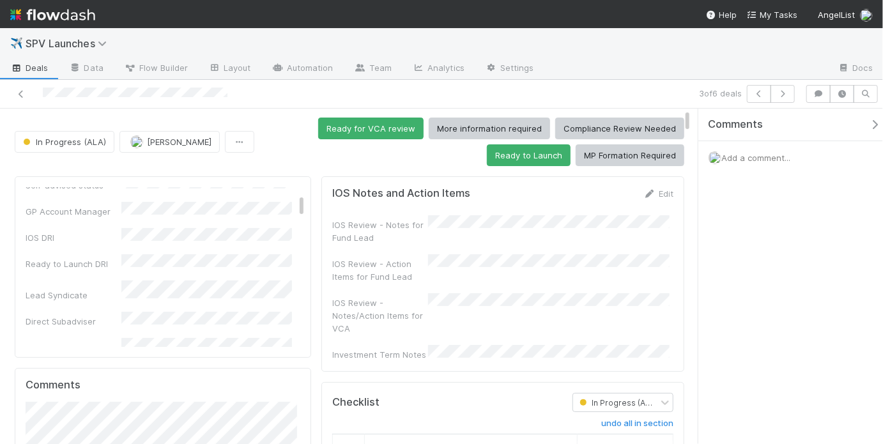
scroll to position [0, 0]
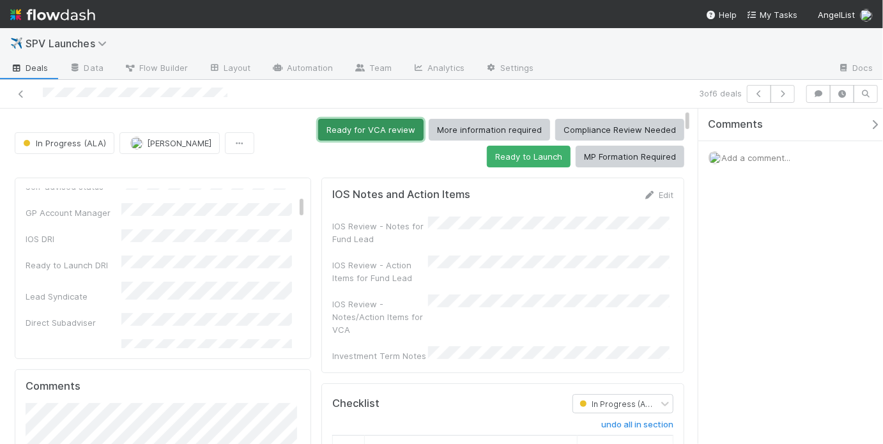
click at [355, 136] on button "Ready for VCA review" at bounding box center [370, 130] width 105 height 22
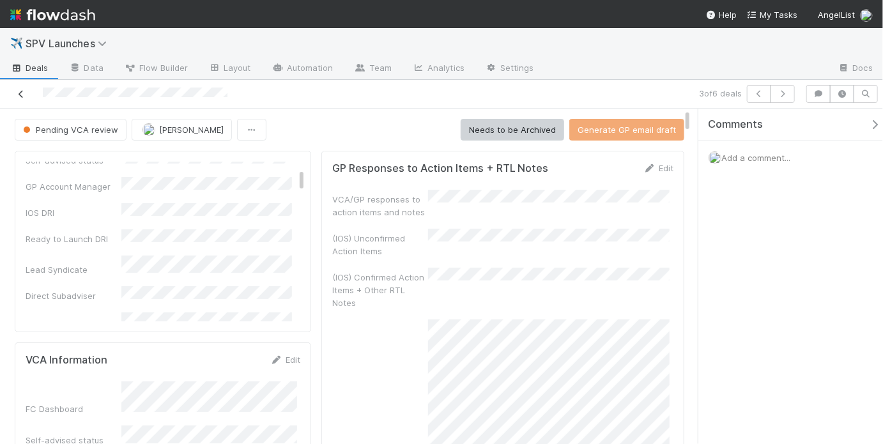
click at [19, 90] on icon at bounding box center [21, 94] width 13 height 8
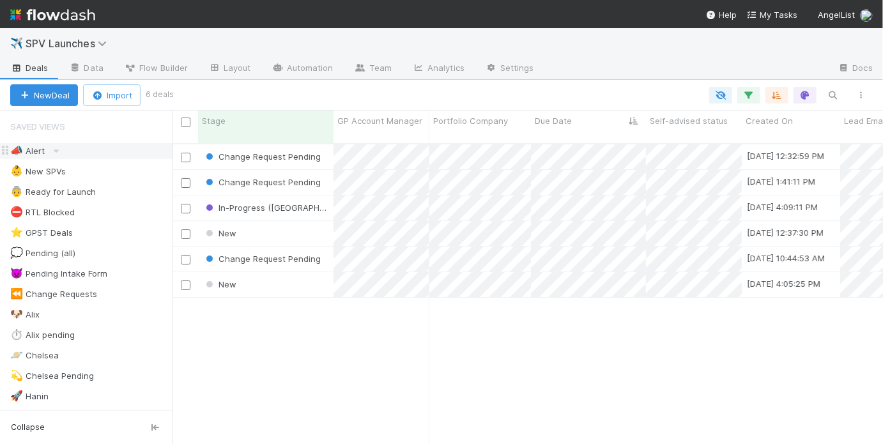
scroll to position [303, 703]
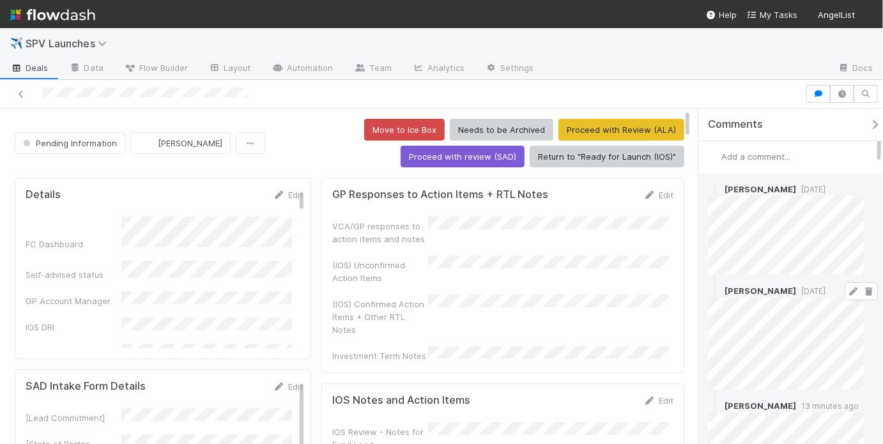
scroll to position [2, 0]
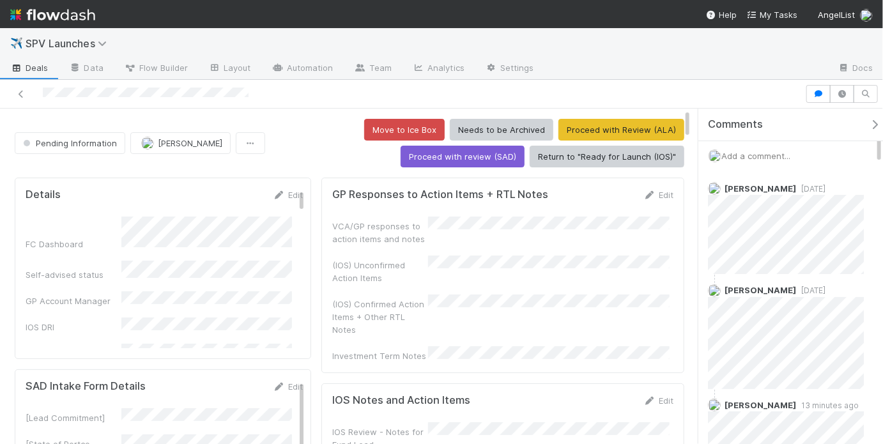
click at [611, 271] on div "(IOS) Unconfirmed Action Items" at bounding box center [502, 270] width 341 height 29
click at [441, 160] on button "Proceed with review (SAD)" at bounding box center [463, 157] width 124 height 22
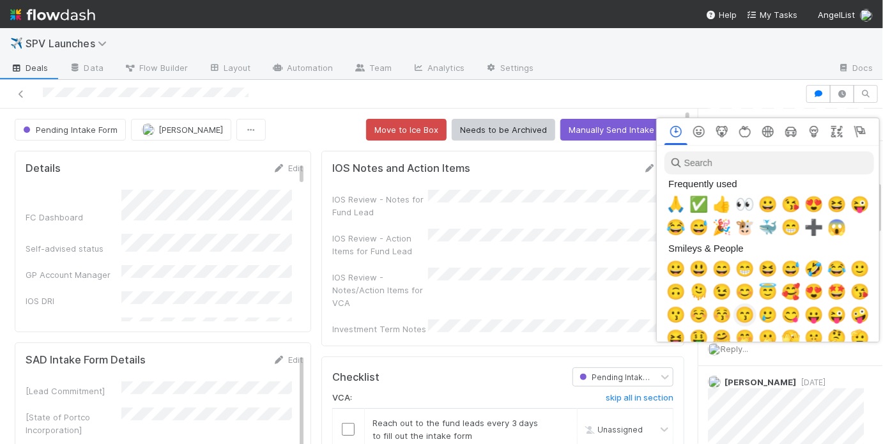
scroll to position [0, 2]
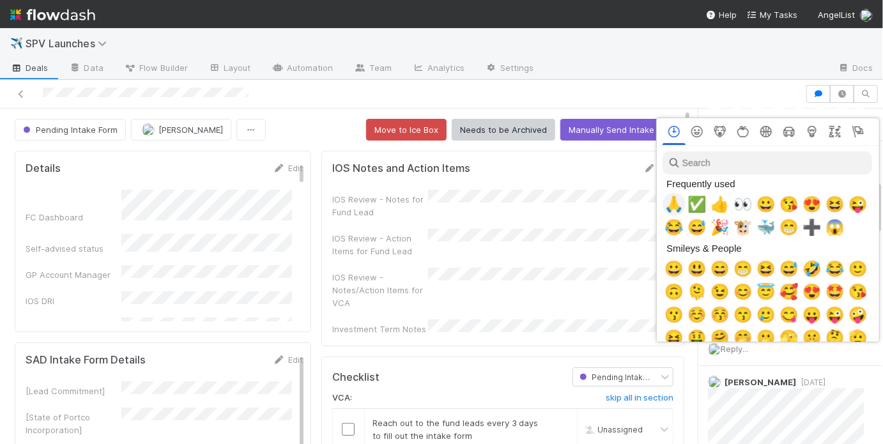
click at [680, 203] on span "🙏" at bounding box center [673, 205] width 19 height 18
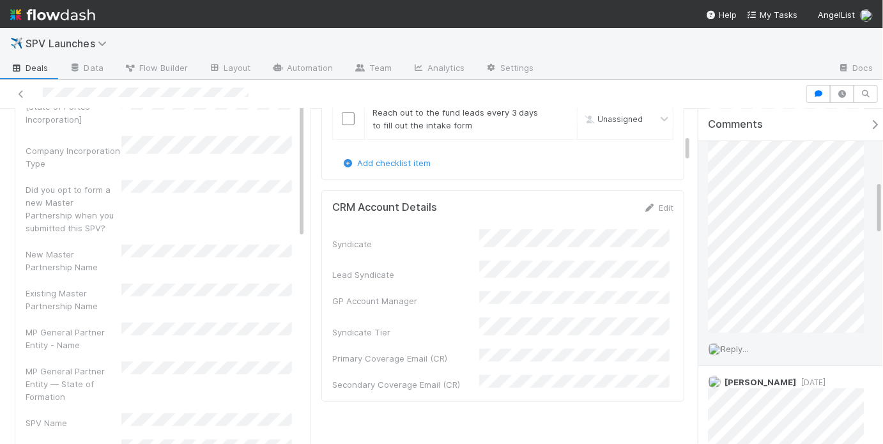
scroll to position [443, 0]
click at [737, 344] on span "Reply..." at bounding box center [734, 347] width 27 height 10
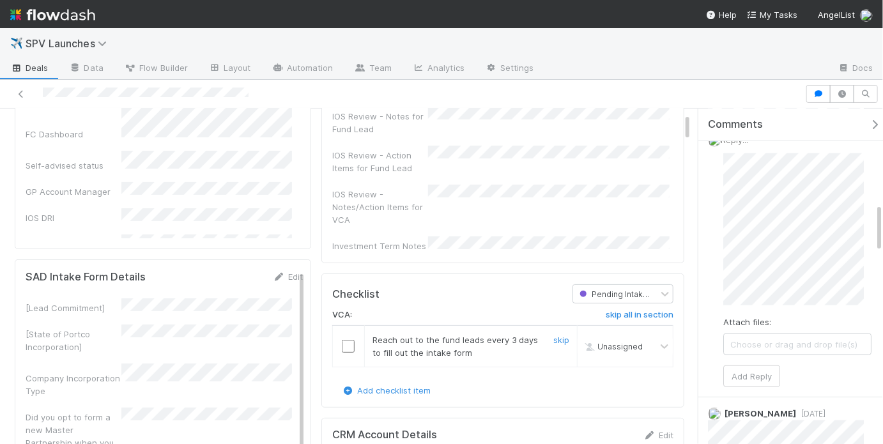
scroll to position [116, 0]
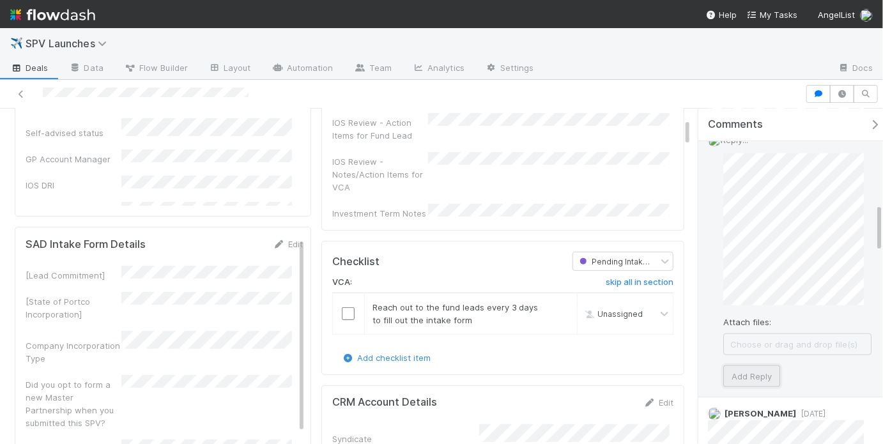
click at [754, 373] on button "Add Reply" at bounding box center [751, 376] width 57 height 22
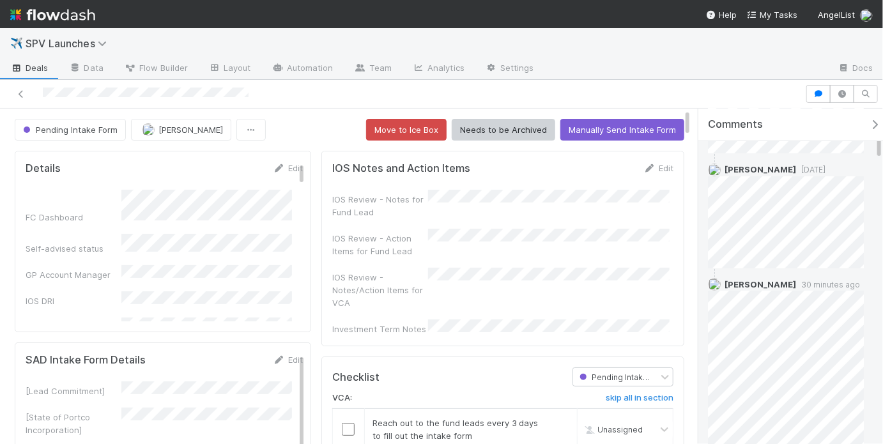
scroll to position [0, 0]
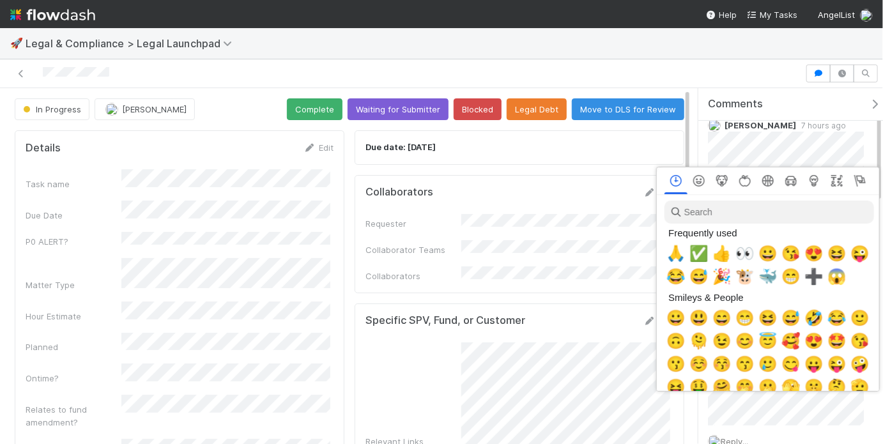
scroll to position [0, 2]
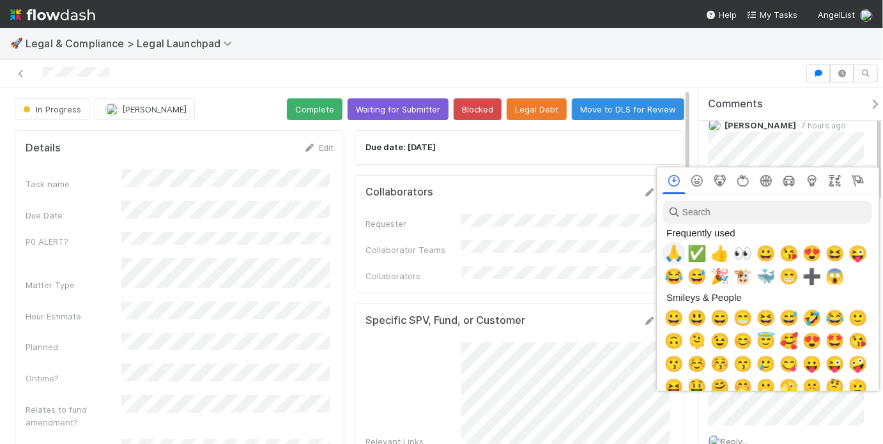
click at [672, 252] on span "🙏" at bounding box center [673, 254] width 19 height 18
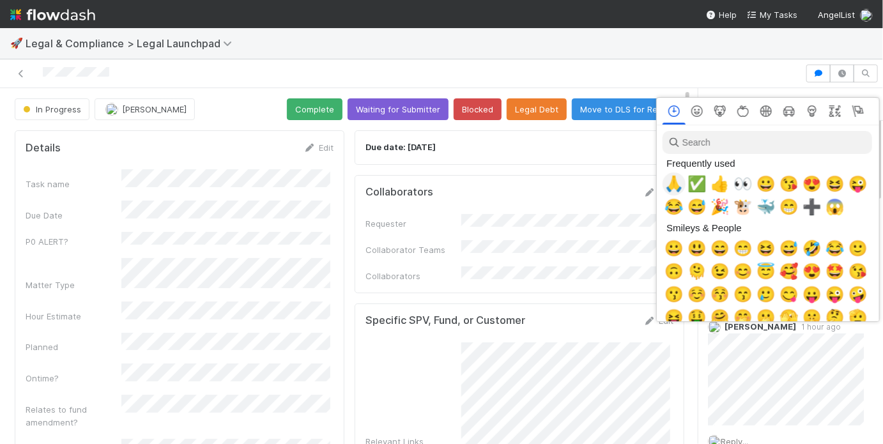
click at [667, 184] on span "🙏" at bounding box center [673, 184] width 19 height 18
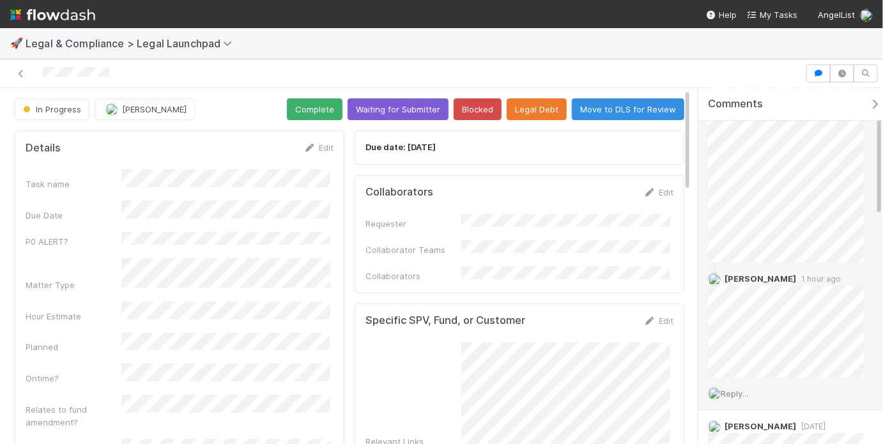
scroll to position [95, 0]
click at [870, 291] on div "Tarina Touret 1 hour ago" at bounding box center [789, 318] width 183 height 114
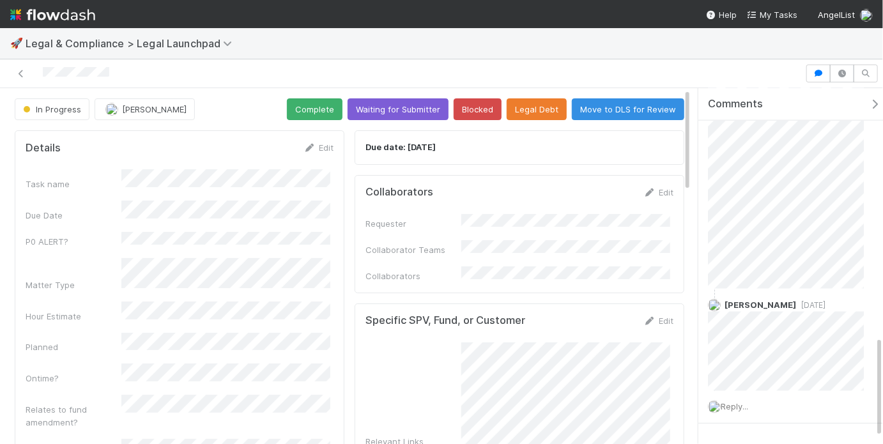
scroll to position [892, 0]
